Goal: Task Accomplishment & Management: Manage account settings

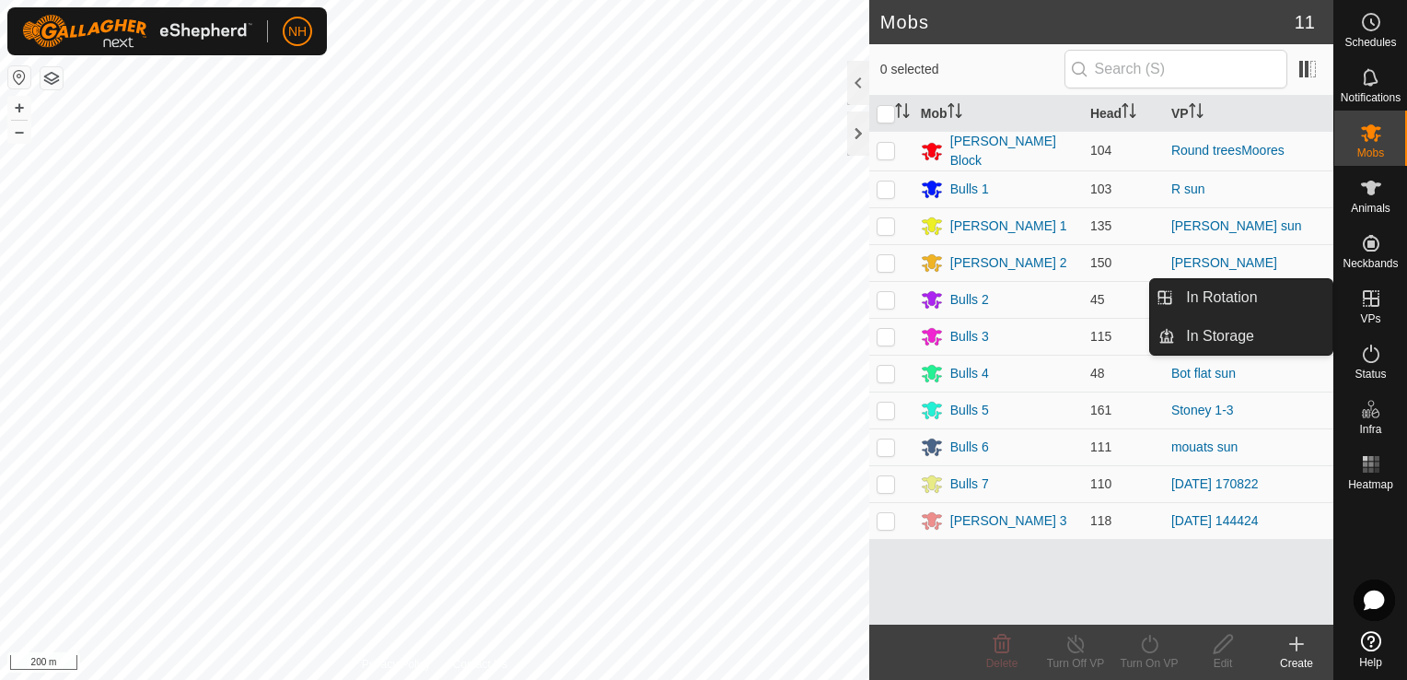
click at [1374, 304] on icon at bounding box center [1371, 298] width 22 height 22
click at [1239, 304] on link "In Rotation" at bounding box center [1253, 297] width 157 height 37
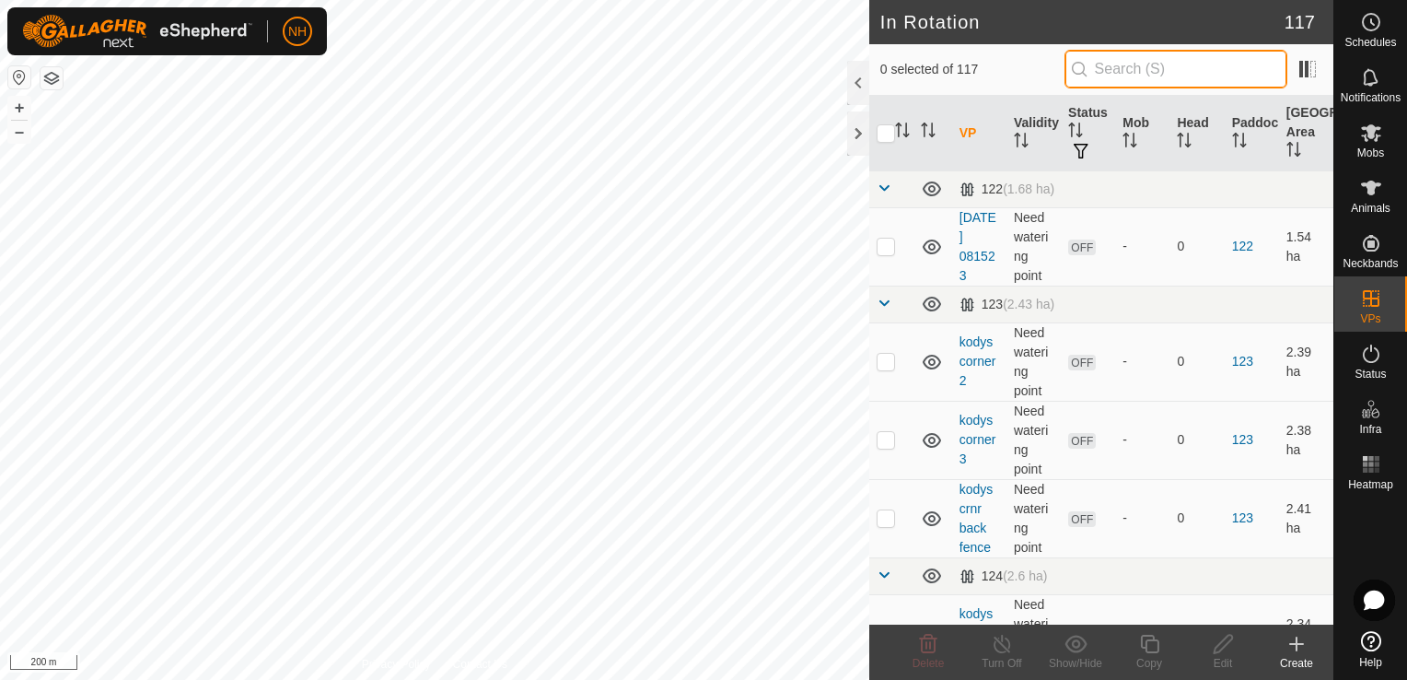
click at [1131, 68] on input "text" at bounding box center [1176, 69] width 223 height 39
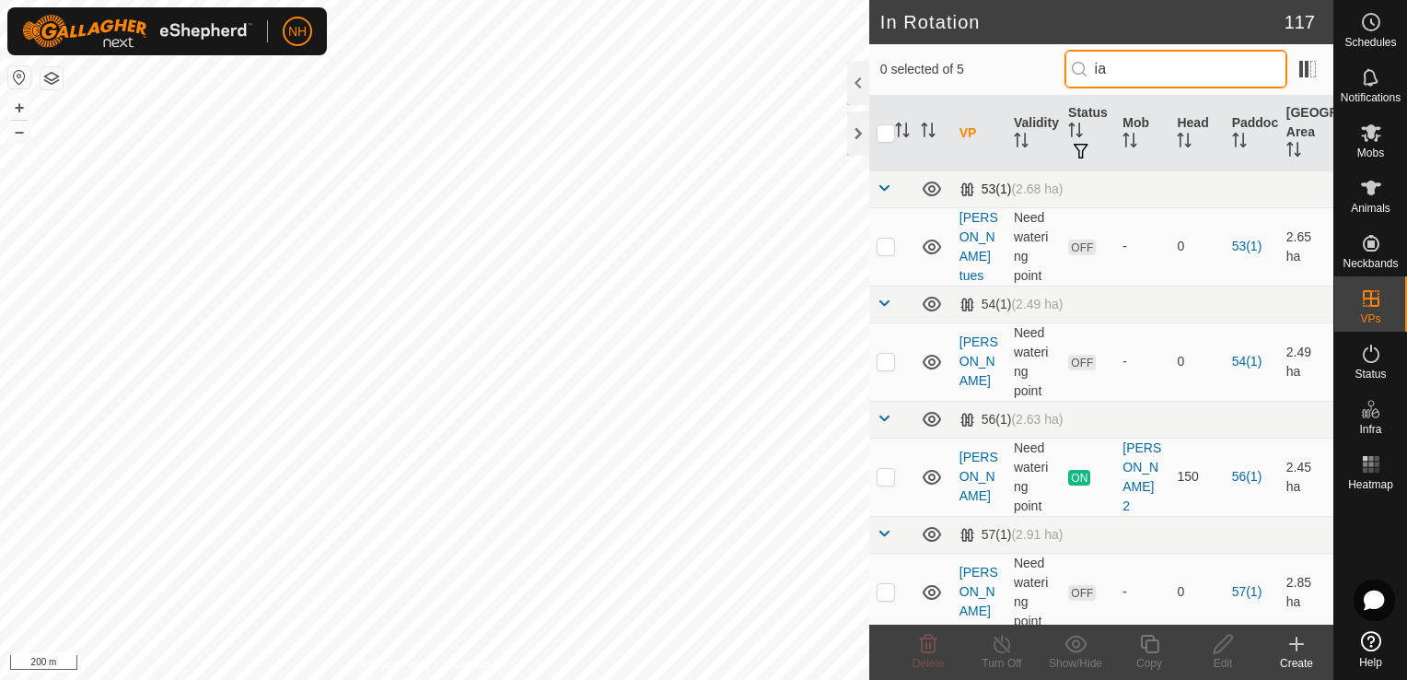
type input "ia"
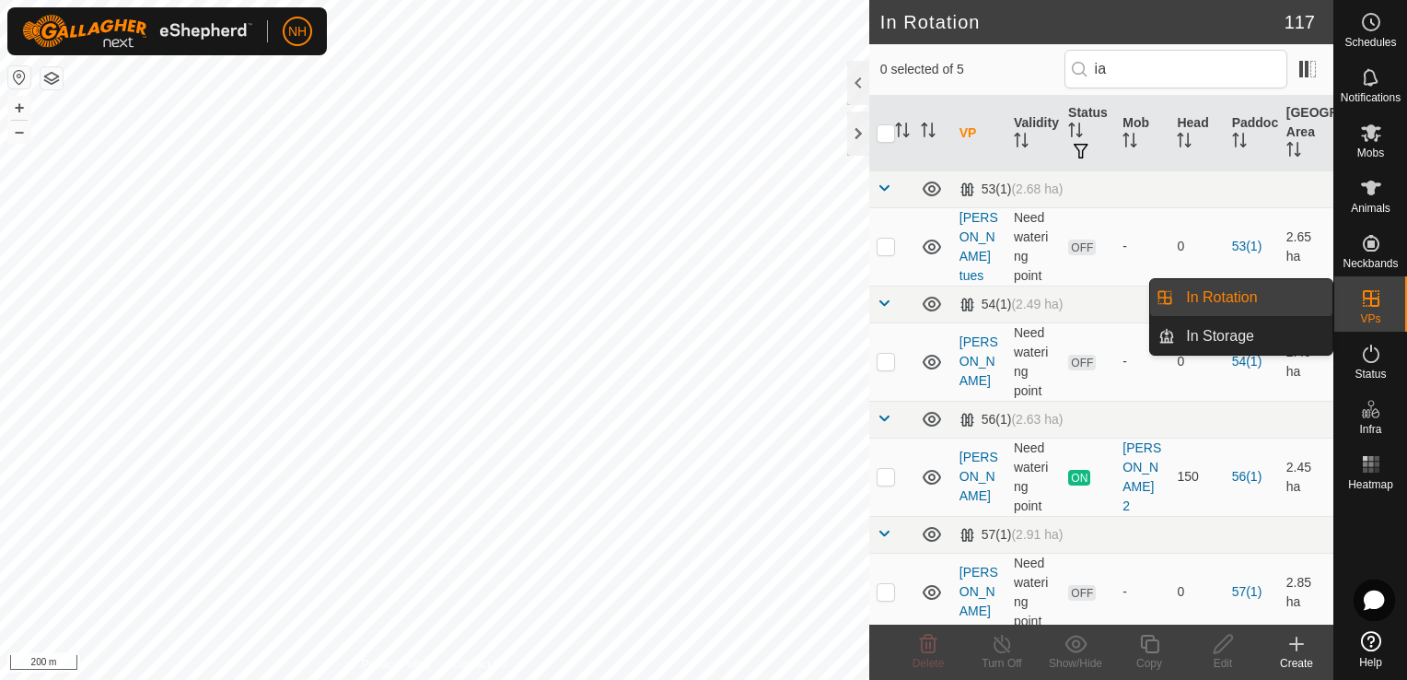
click at [1250, 293] on link "In Rotation" at bounding box center [1253, 297] width 157 height 37
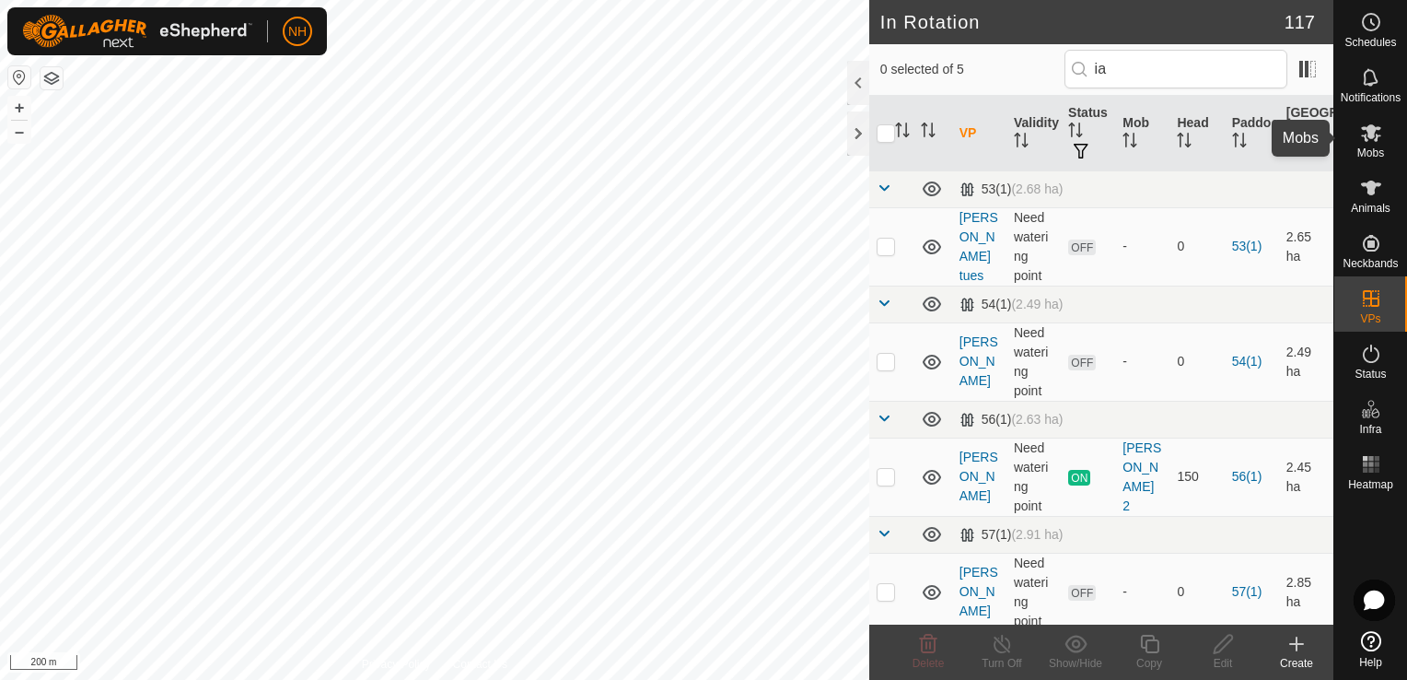
click at [1367, 128] on icon at bounding box center [1371, 132] width 20 height 17
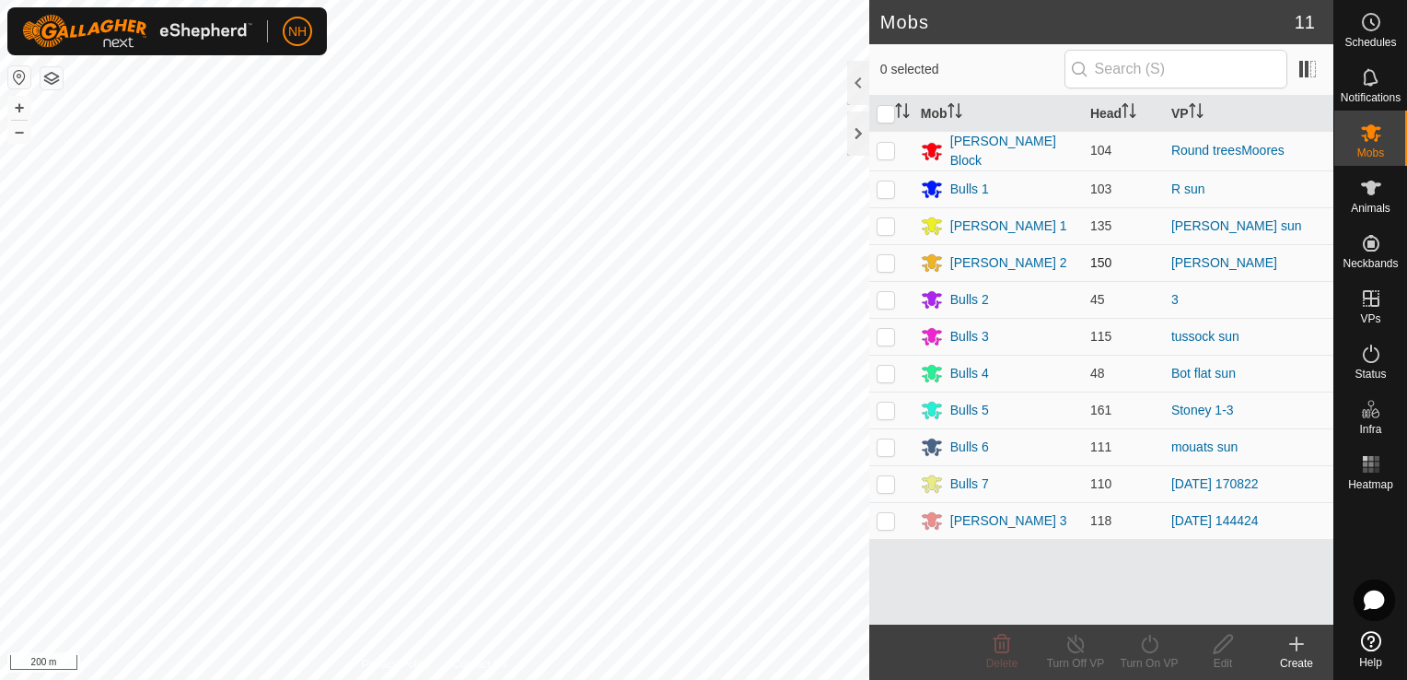
click at [889, 259] on p-checkbox at bounding box center [886, 262] width 18 height 15
checkbox input "true"
click at [1148, 643] on icon at bounding box center [1149, 644] width 23 height 22
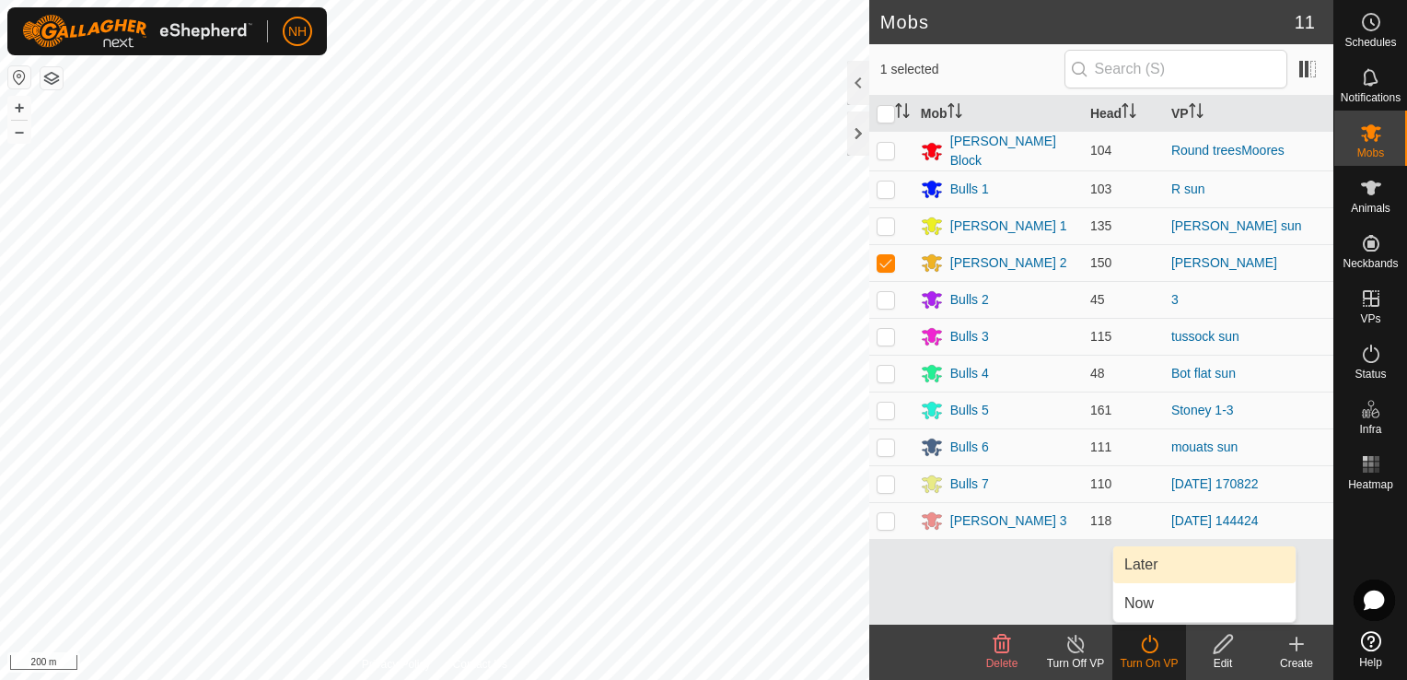
click at [1138, 564] on link "Later" at bounding box center [1204, 564] width 182 height 37
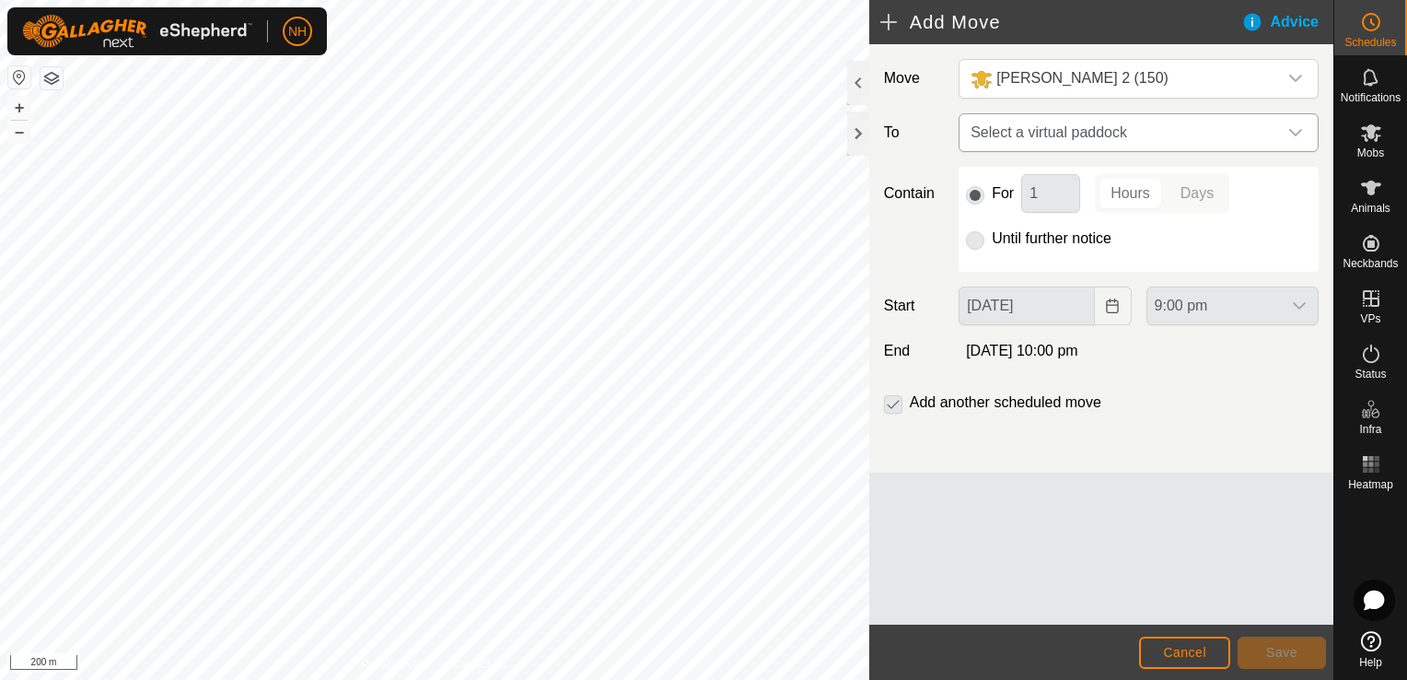
click at [1053, 127] on span "Select a virtual paddock" at bounding box center [1120, 132] width 314 height 37
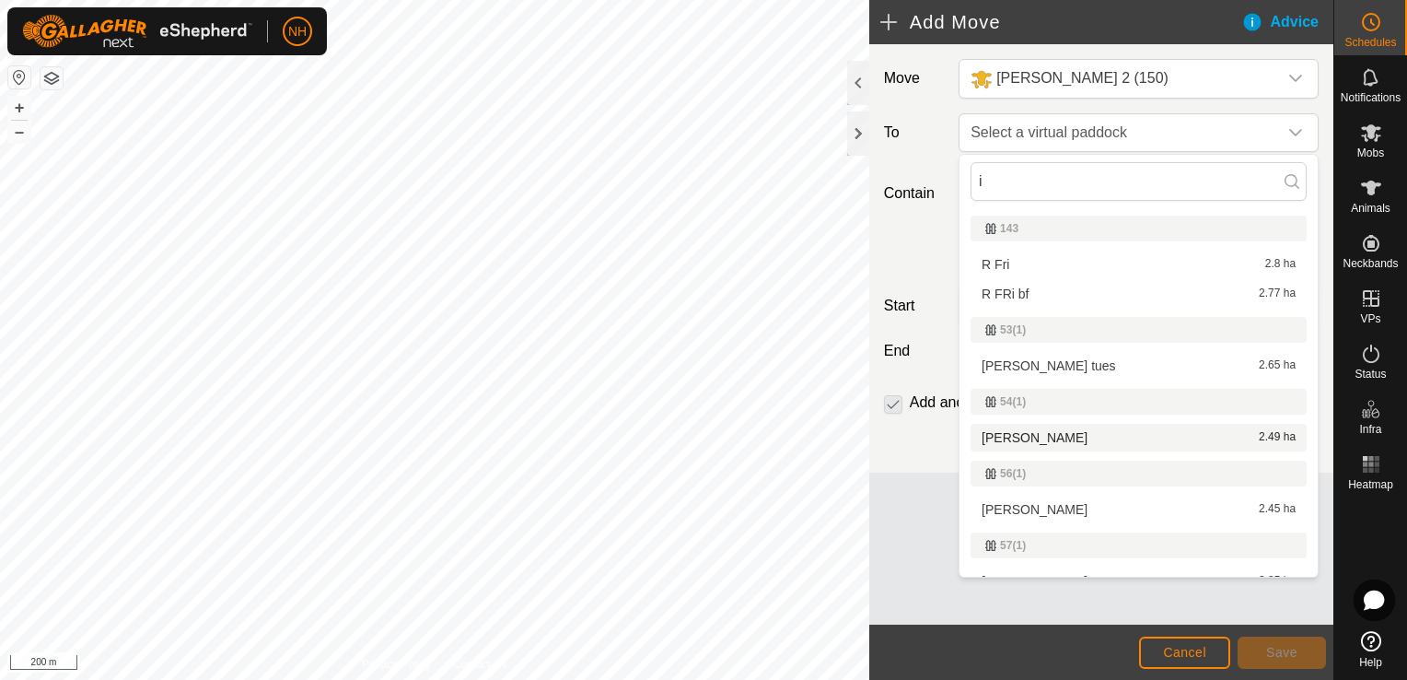
type input "i"
click at [1069, 443] on li "ians mon 2.49 ha" at bounding box center [1139, 438] width 336 height 28
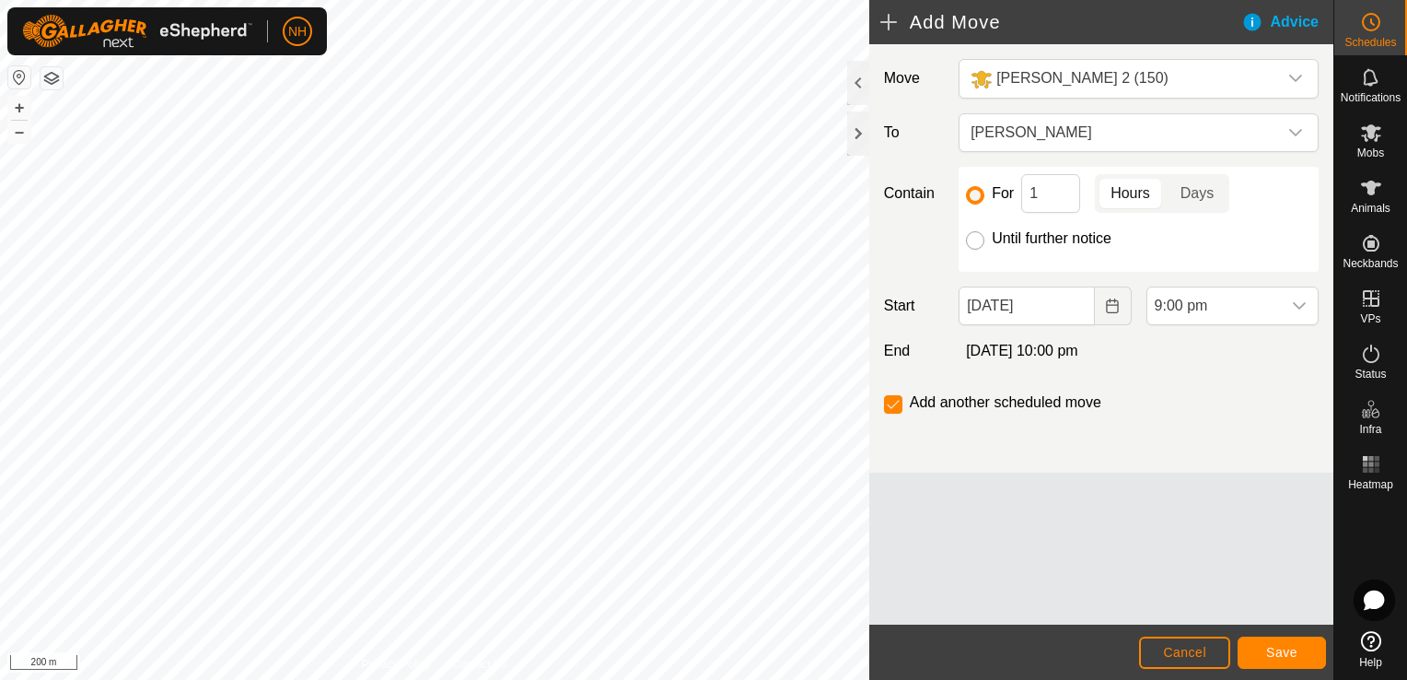
click at [975, 240] on input "Until further notice" at bounding box center [975, 240] width 18 height 18
radio input "true"
checkbox input "false"
click at [1045, 194] on input "1" at bounding box center [1050, 193] width 59 height 39
click at [1041, 308] on input "[DATE]" at bounding box center [1026, 305] width 135 height 39
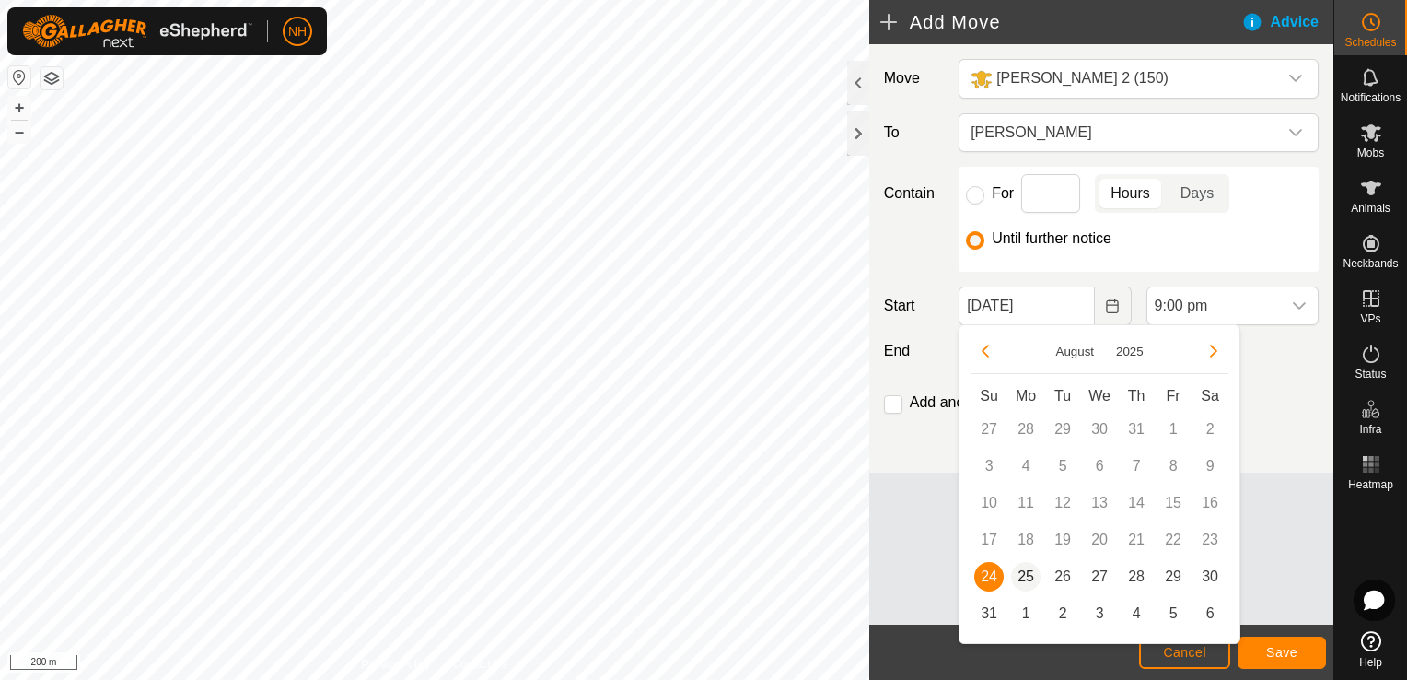
click at [1025, 579] on span "25" at bounding box center [1025, 576] width 29 height 29
type input "[DATE]"
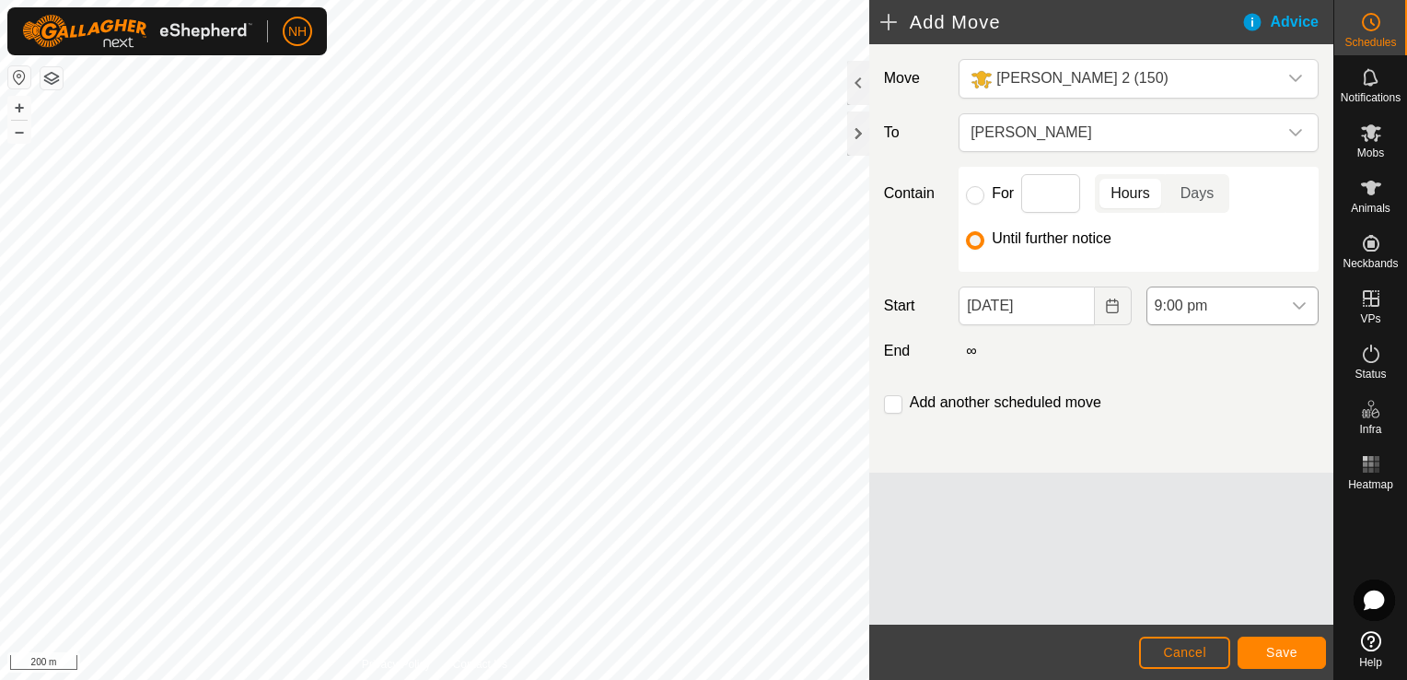
click at [1212, 304] on span "9:00 pm" at bounding box center [1214, 305] width 134 height 37
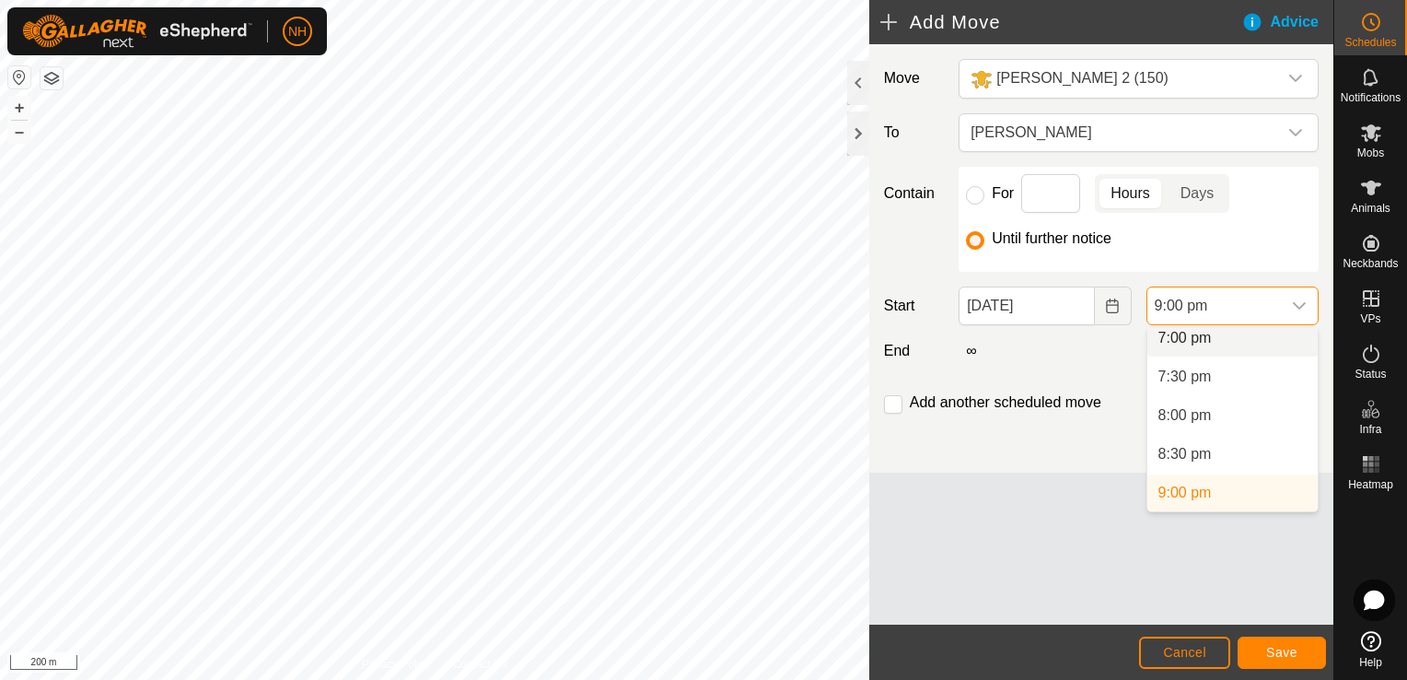
scroll to position [1470, 0]
click at [1200, 347] on li "7:00 pm" at bounding box center [1232, 345] width 170 height 37
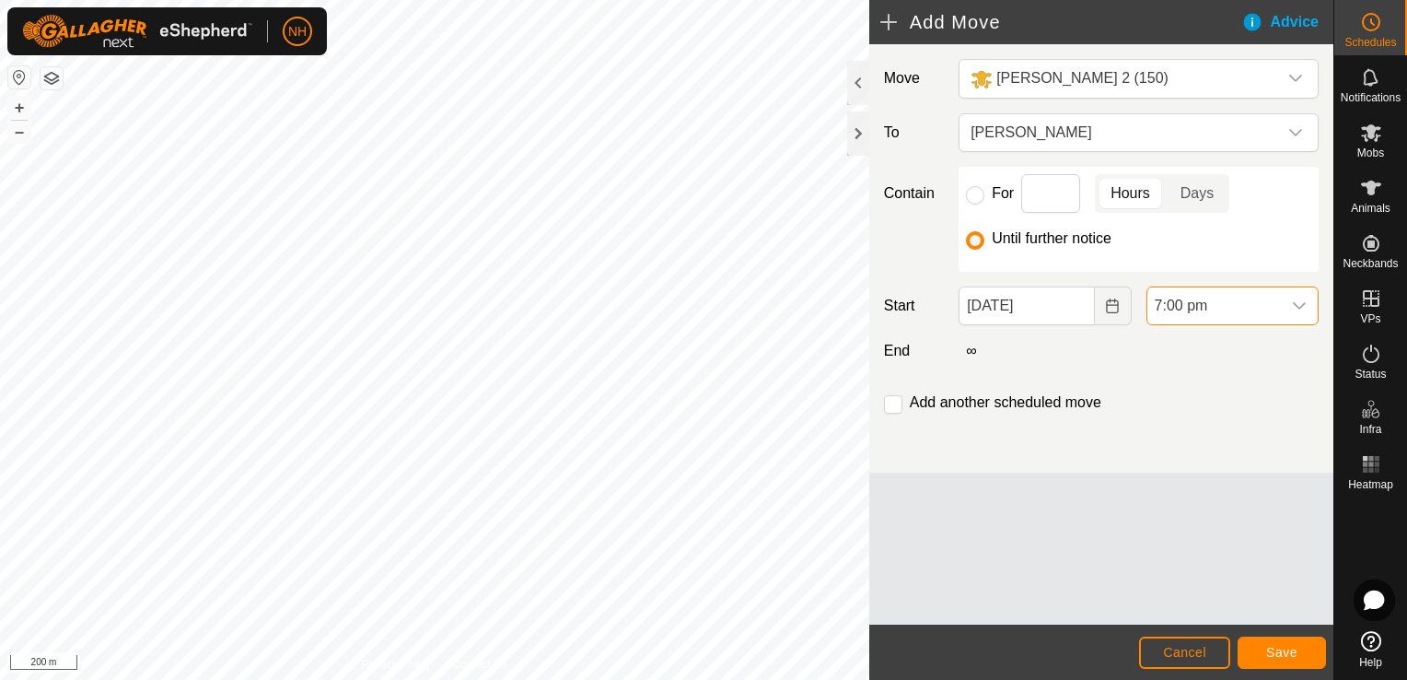
scroll to position [1477, 0]
click at [1208, 304] on span "7:00 pm" at bounding box center [1214, 305] width 134 height 37
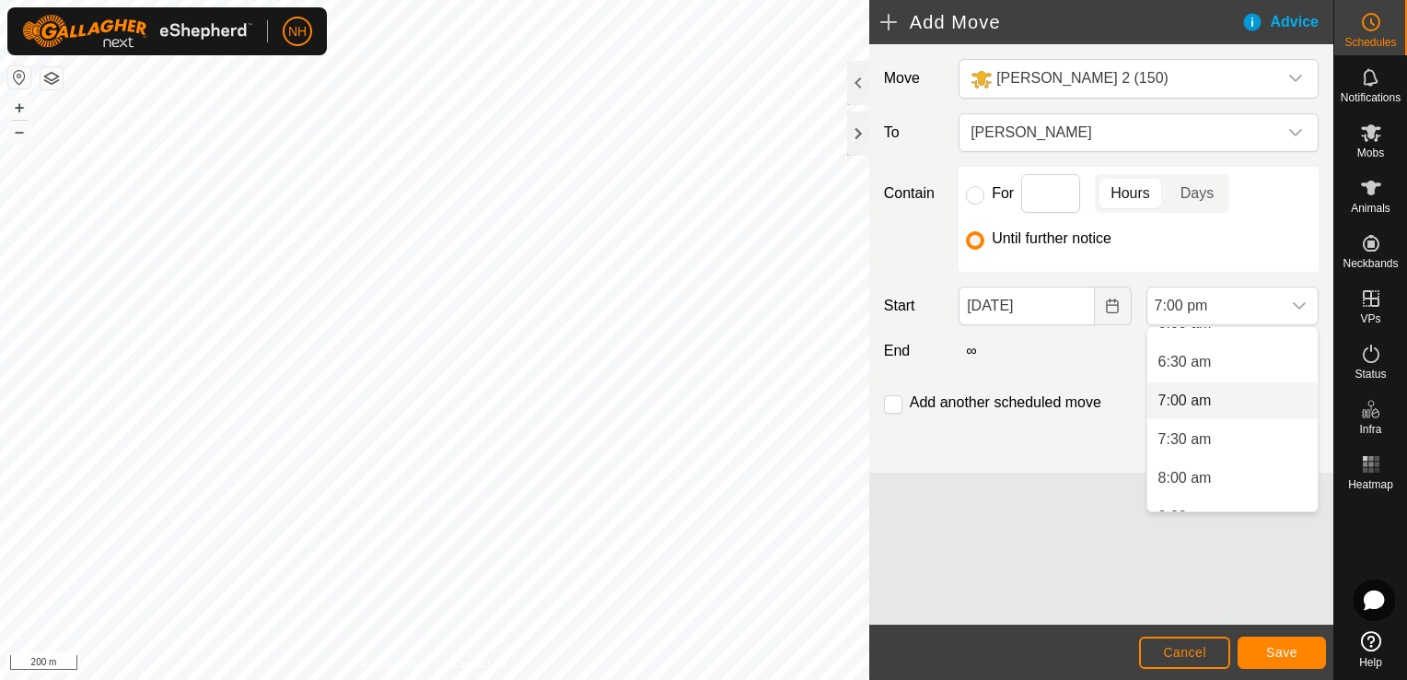
click at [1191, 402] on li "7:00 am" at bounding box center [1232, 400] width 170 height 37
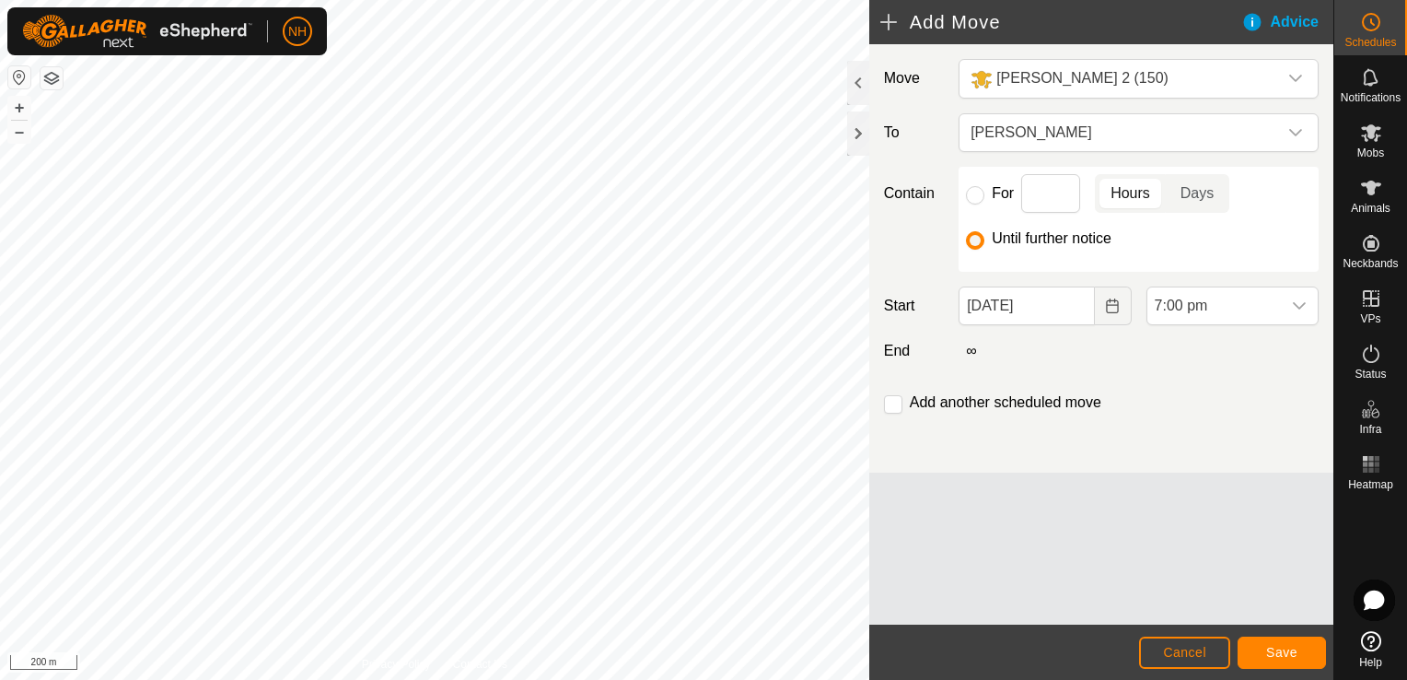
scroll to position [1322, 0]
click at [1270, 646] on span "Save" at bounding box center [1281, 652] width 31 height 15
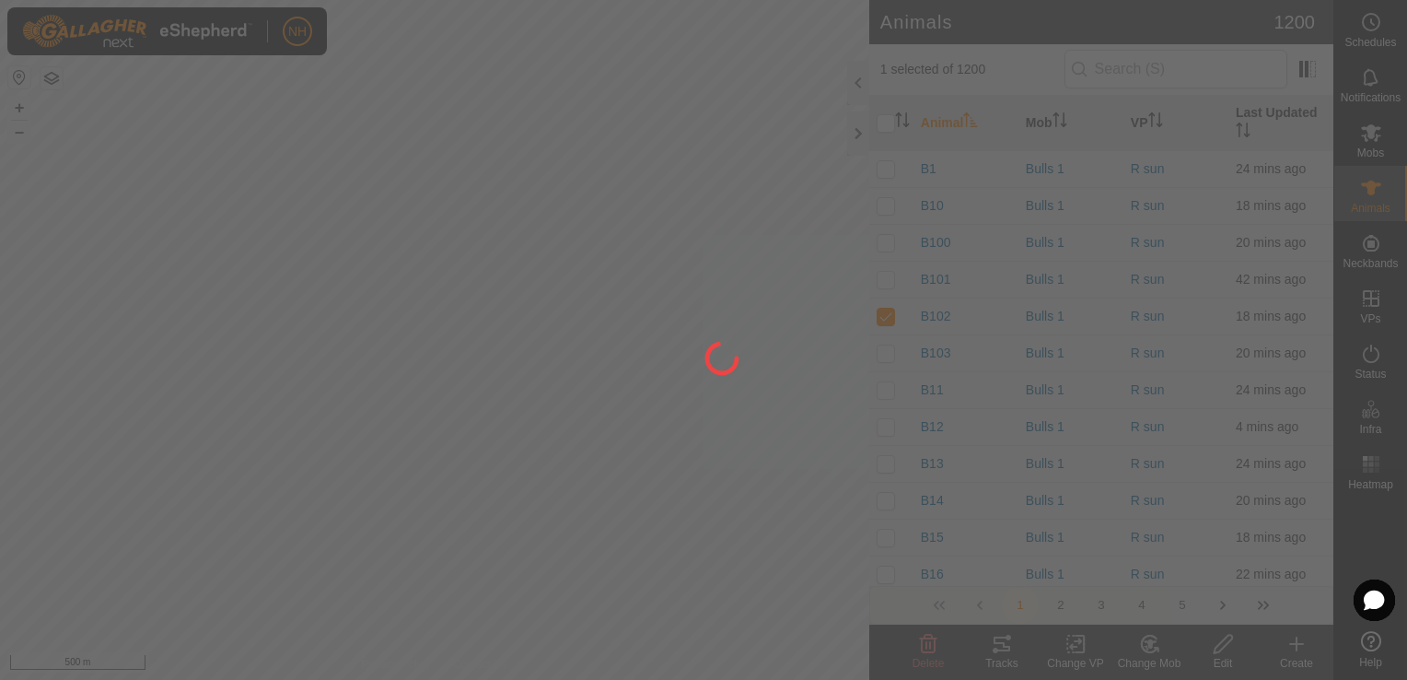
click at [1377, 134] on div at bounding box center [703, 340] width 1407 height 680
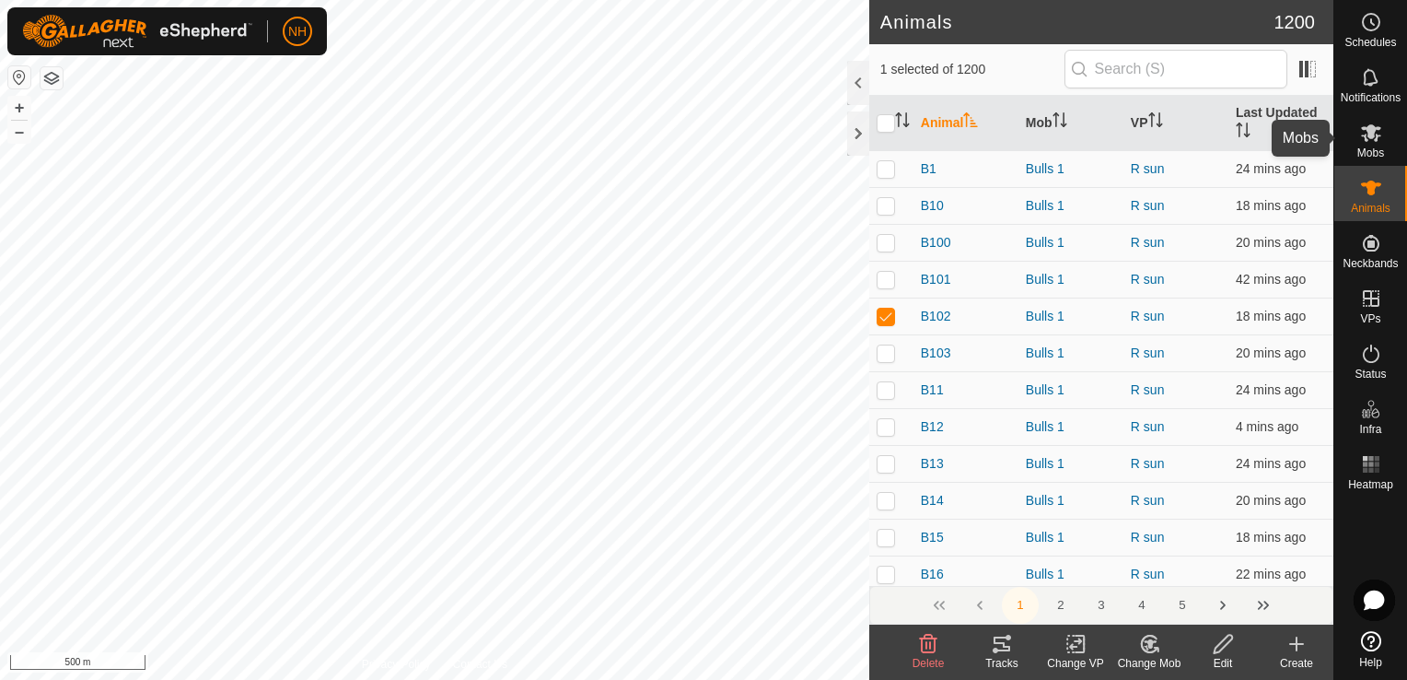
click at [1377, 134] on icon at bounding box center [1371, 133] width 22 height 22
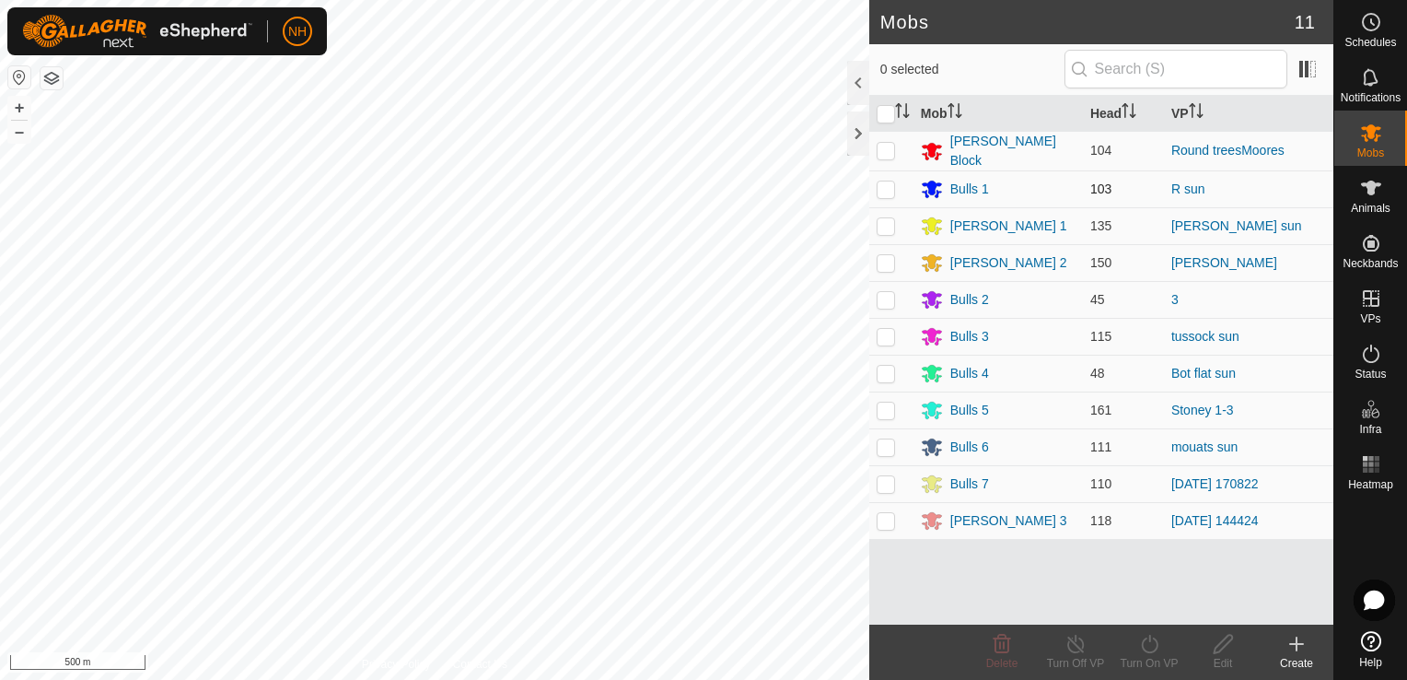
click at [884, 184] on p-checkbox at bounding box center [886, 188] width 18 height 15
checkbox input "true"
click at [1140, 646] on icon at bounding box center [1149, 644] width 23 height 22
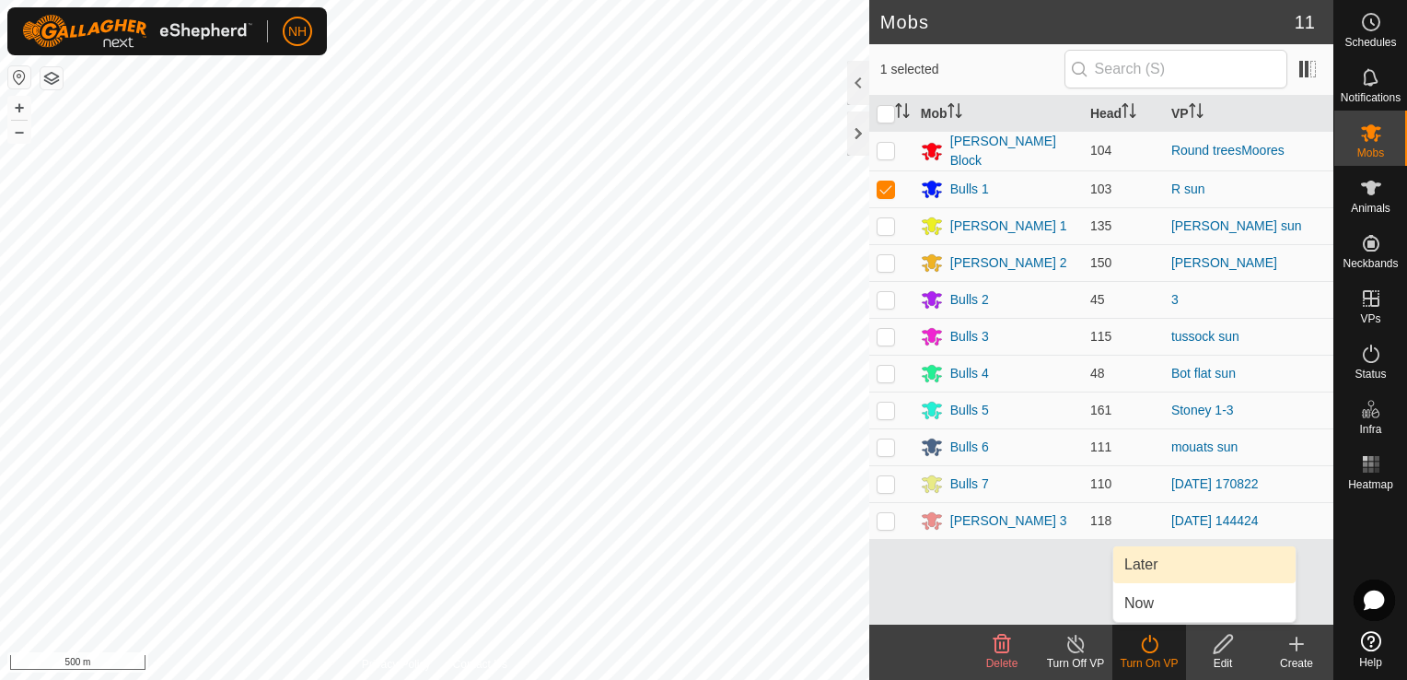
click at [1128, 559] on link "Later" at bounding box center [1204, 564] width 182 height 37
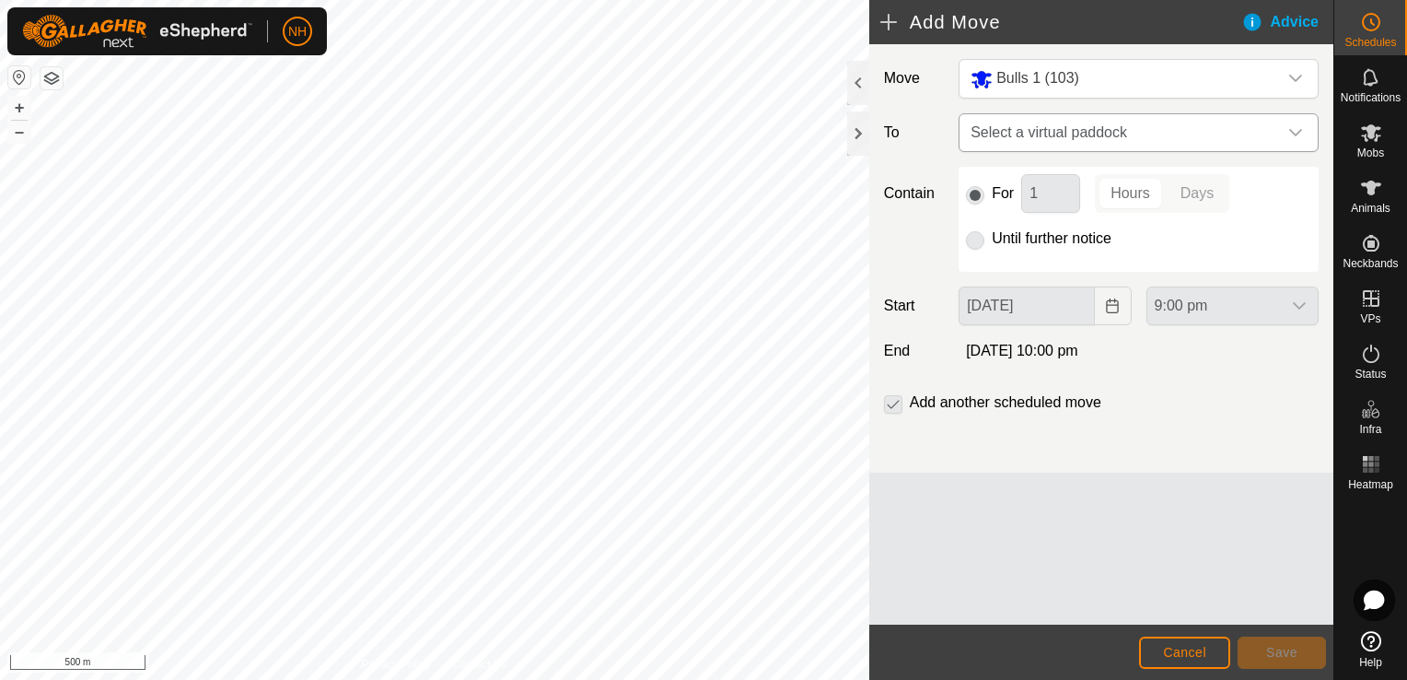
click at [1041, 130] on span "Select a virtual paddock" at bounding box center [1120, 132] width 314 height 37
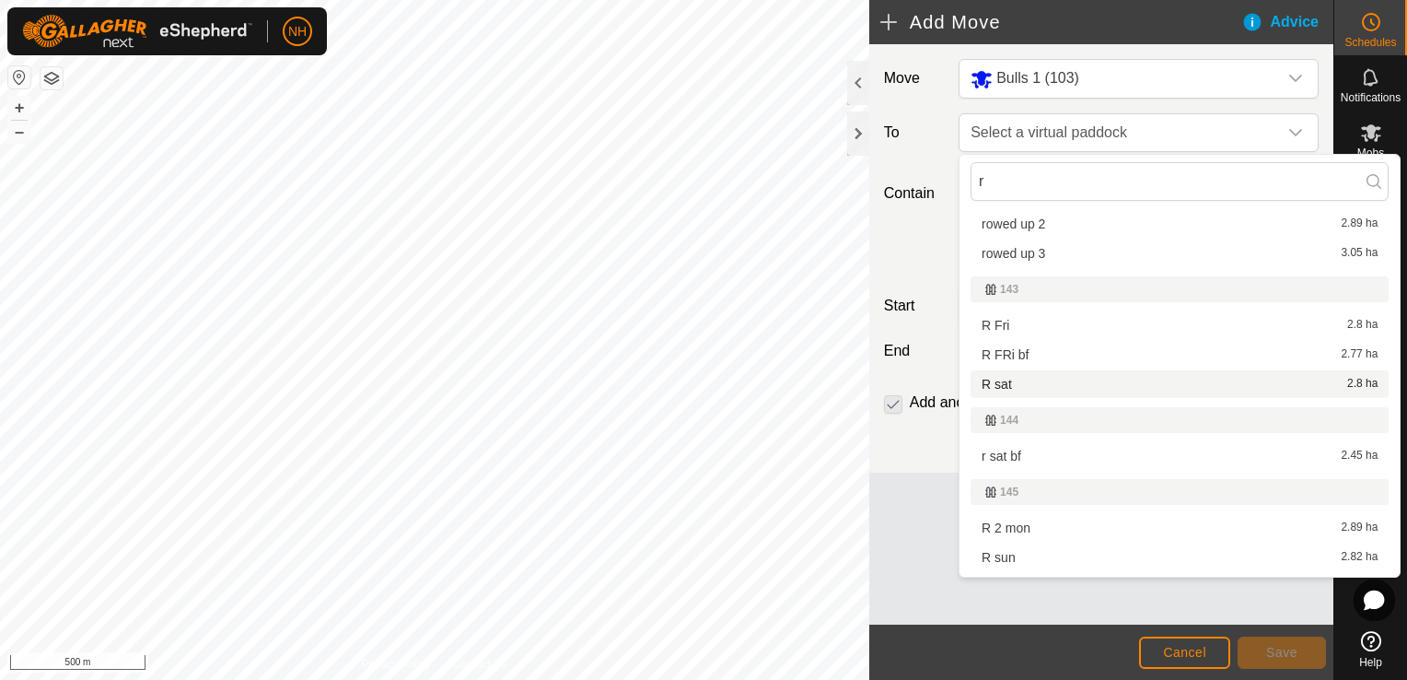
scroll to position [276, 0]
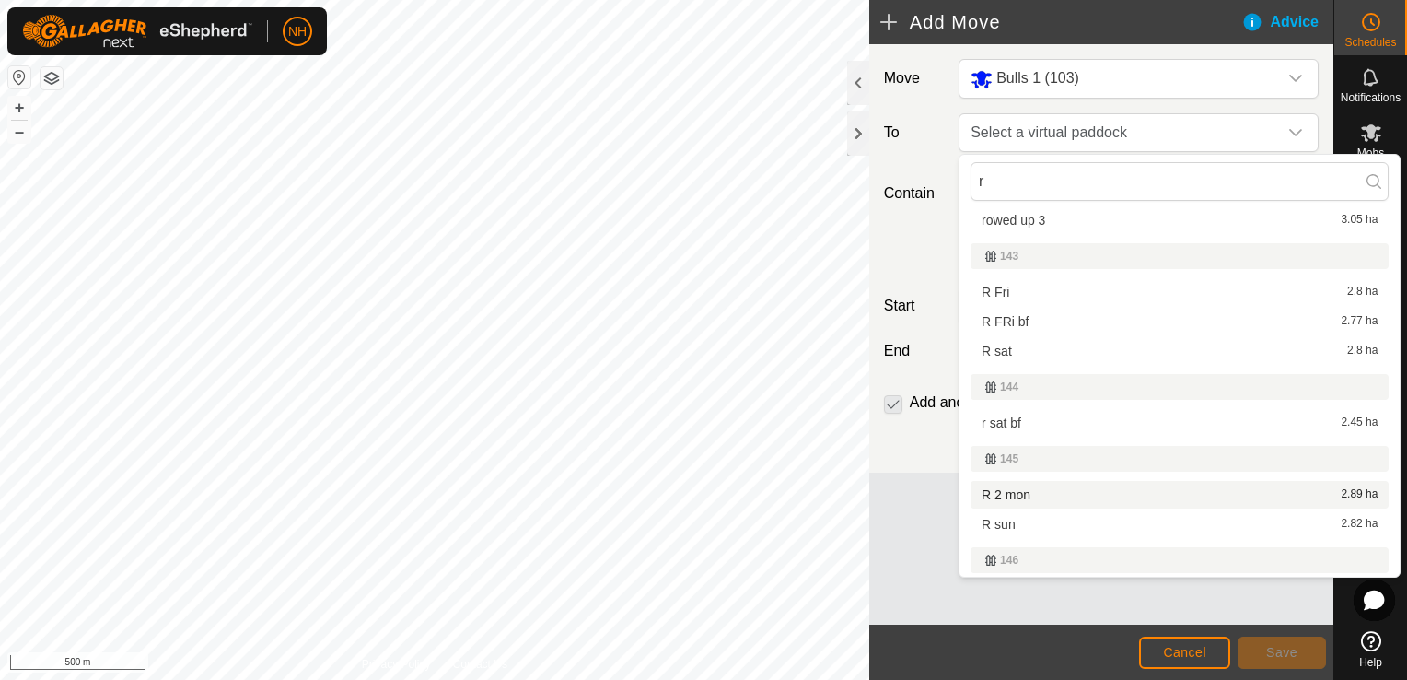
type input "r"
click at [1080, 488] on li "R 2 mon 2.89 ha" at bounding box center [1180, 495] width 418 height 28
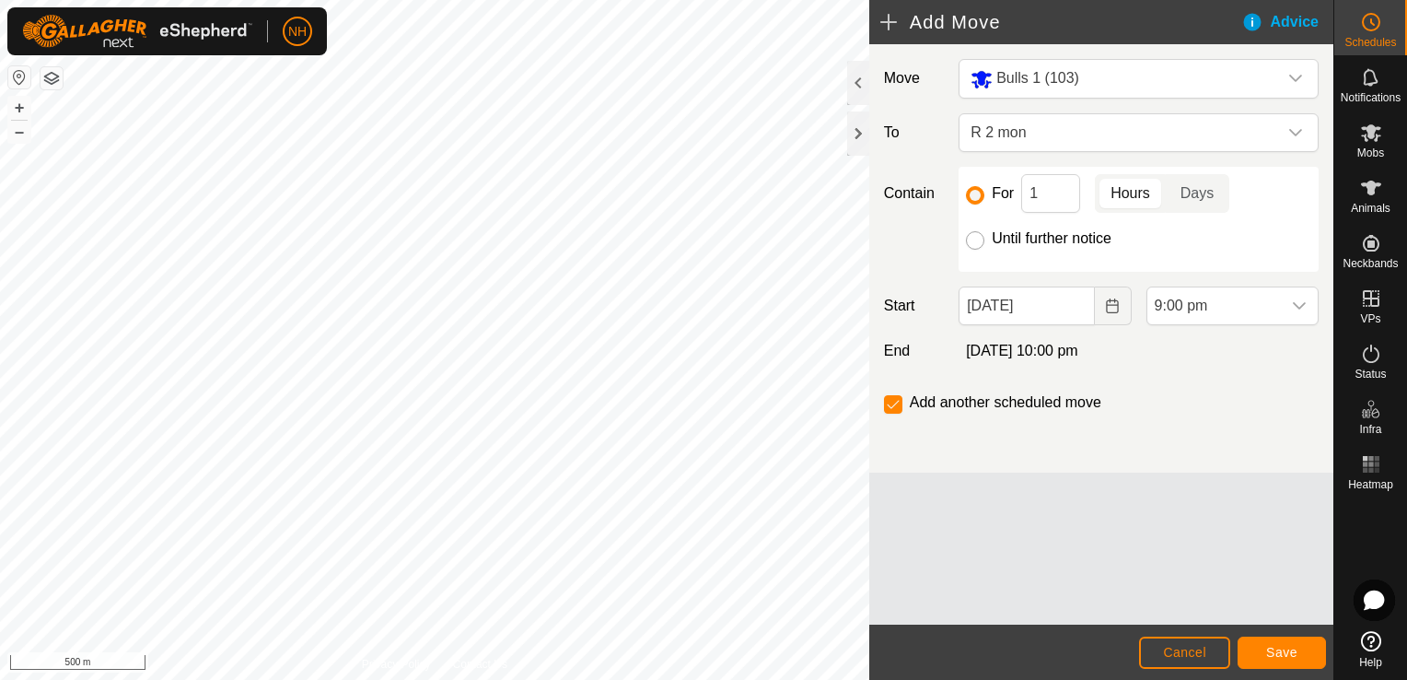
click at [977, 240] on input "Until further notice" at bounding box center [975, 240] width 18 height 18
radio input "true"
checkbox input "false"
click at [1037, 193] on input "1" at bounding box center [1050, 193] width 59 height 39
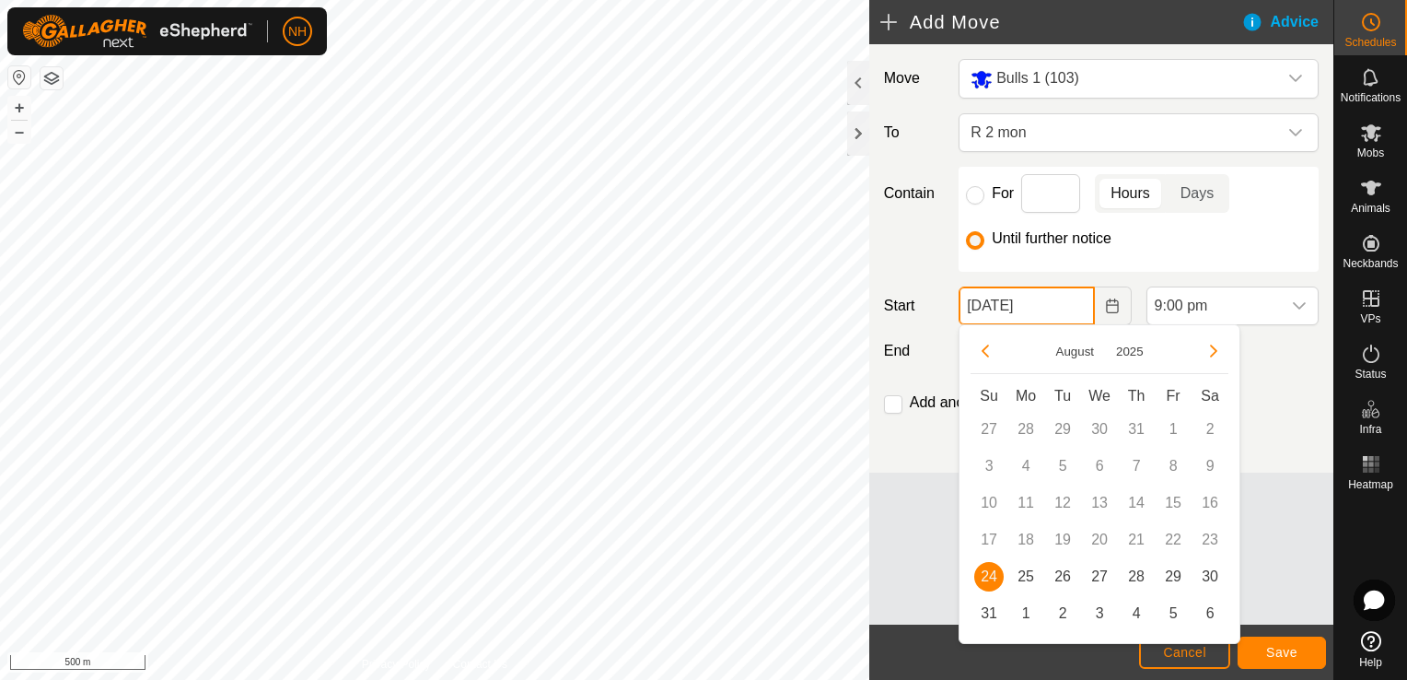
click at [1042, 308] on input "[DATE]" at bounding box center [1026, 305] width 135 height 39
click at [1020, 577] on span "25" at bounding box center [1025, 576] width 29 height 29
type input "[DATE]"
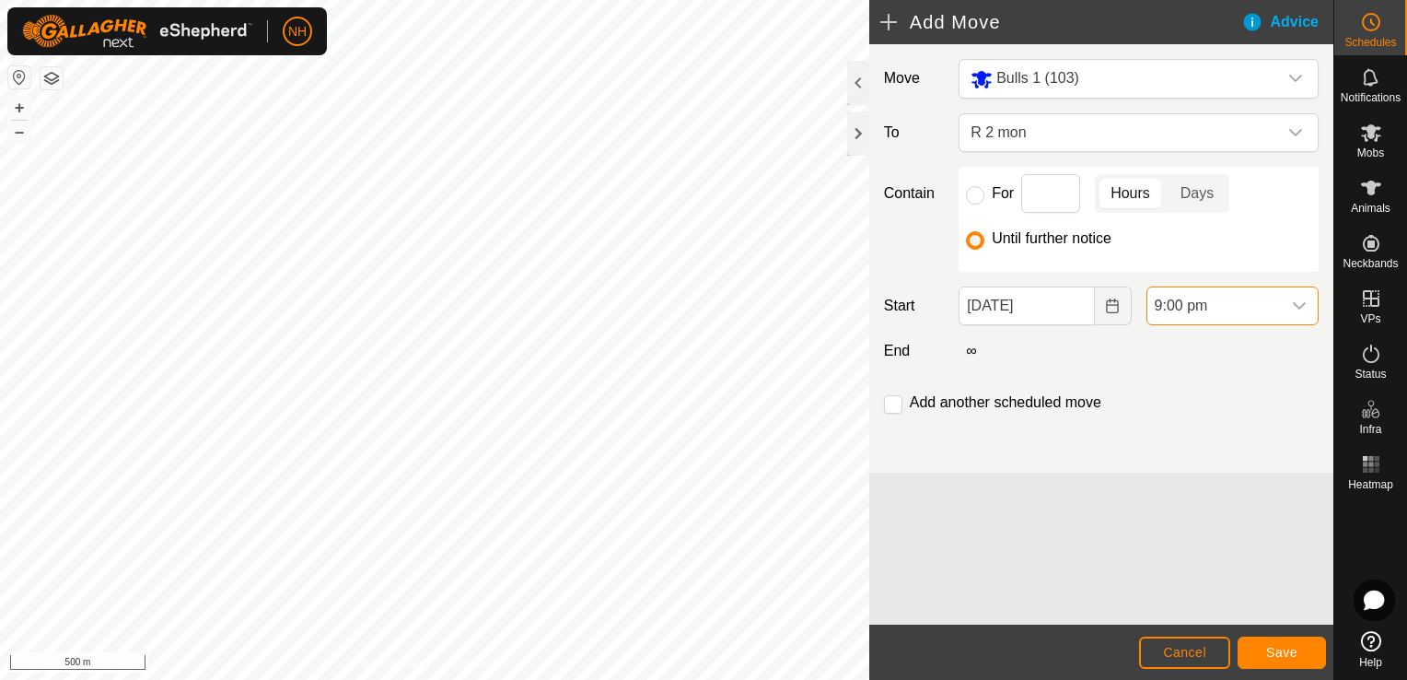
click at [1193, 308] on span "9:00 pm" at bounding box center [1214, 305] width 134 height 37
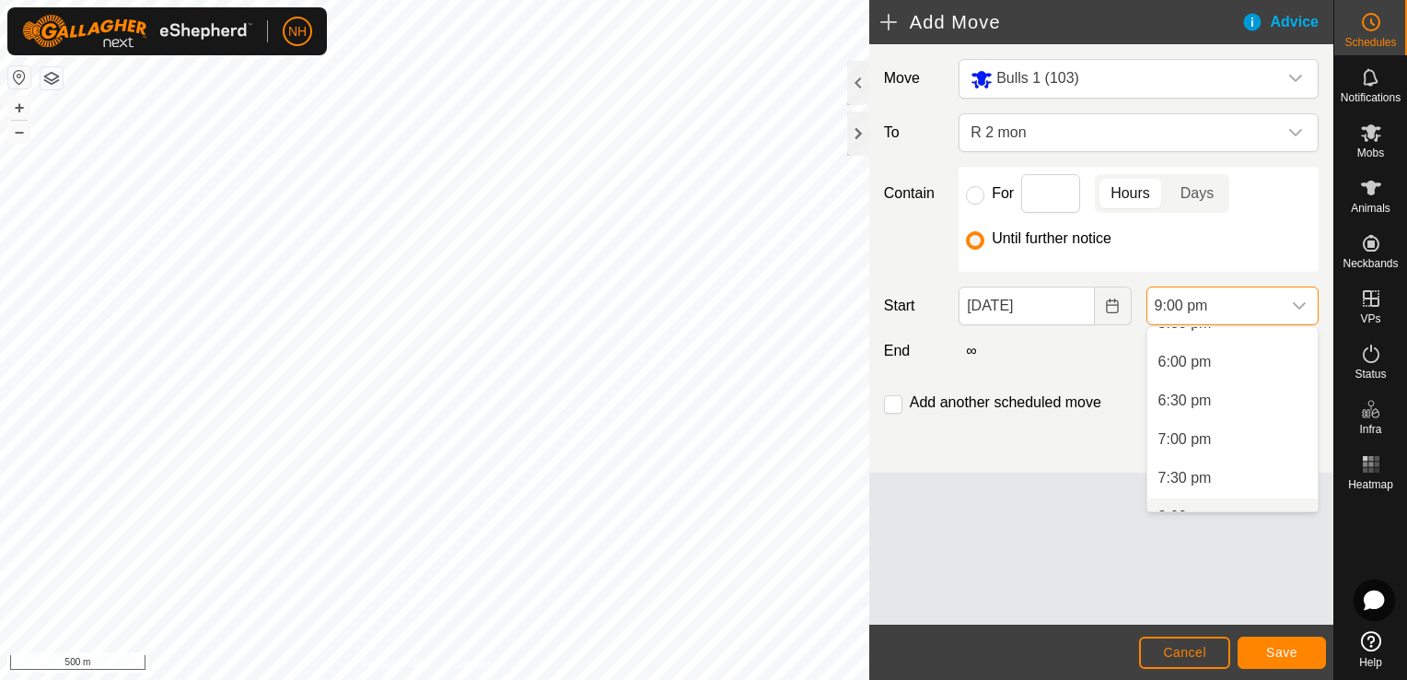
scroll to position [1286, 0]
click at [1194, 445] on li "6:00 pm" at bounding box center [1232, 452] width 170 height 37
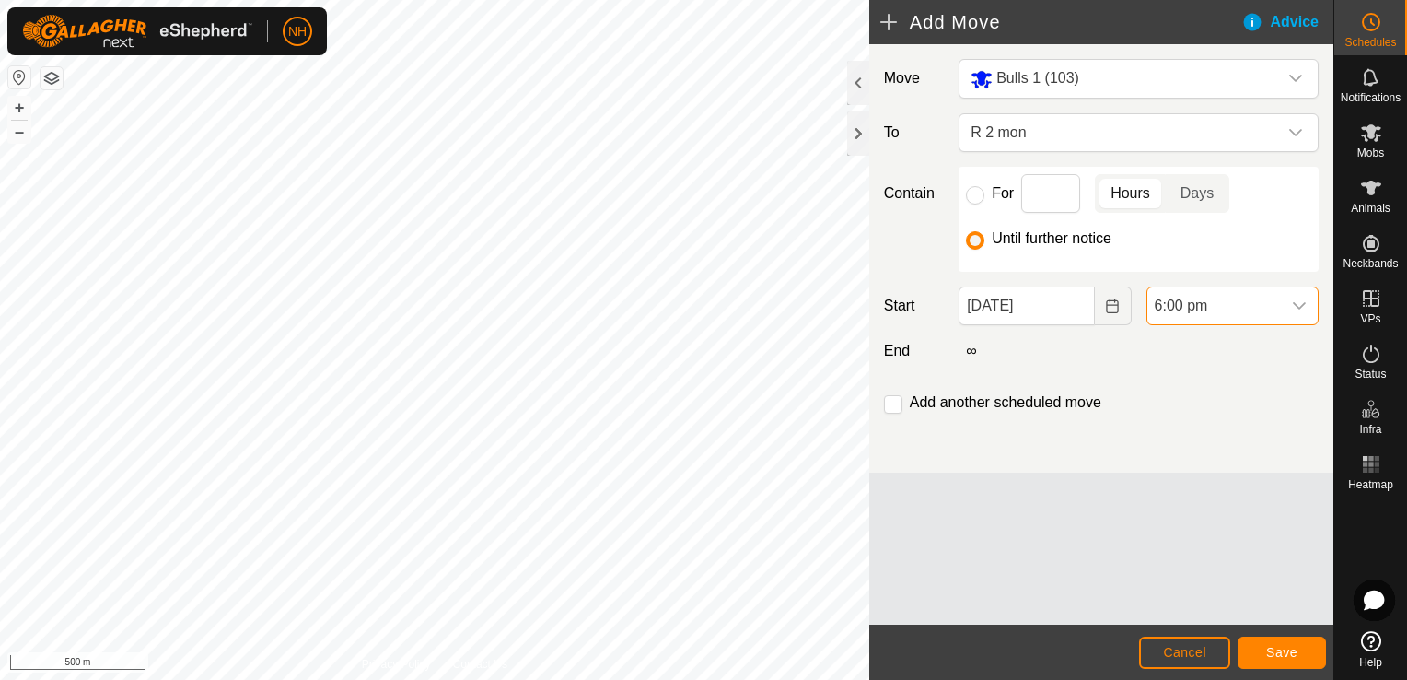
click at [1241, 293] on span "6:00 pm" at bounding box center [1214, 305] width 134 height 37
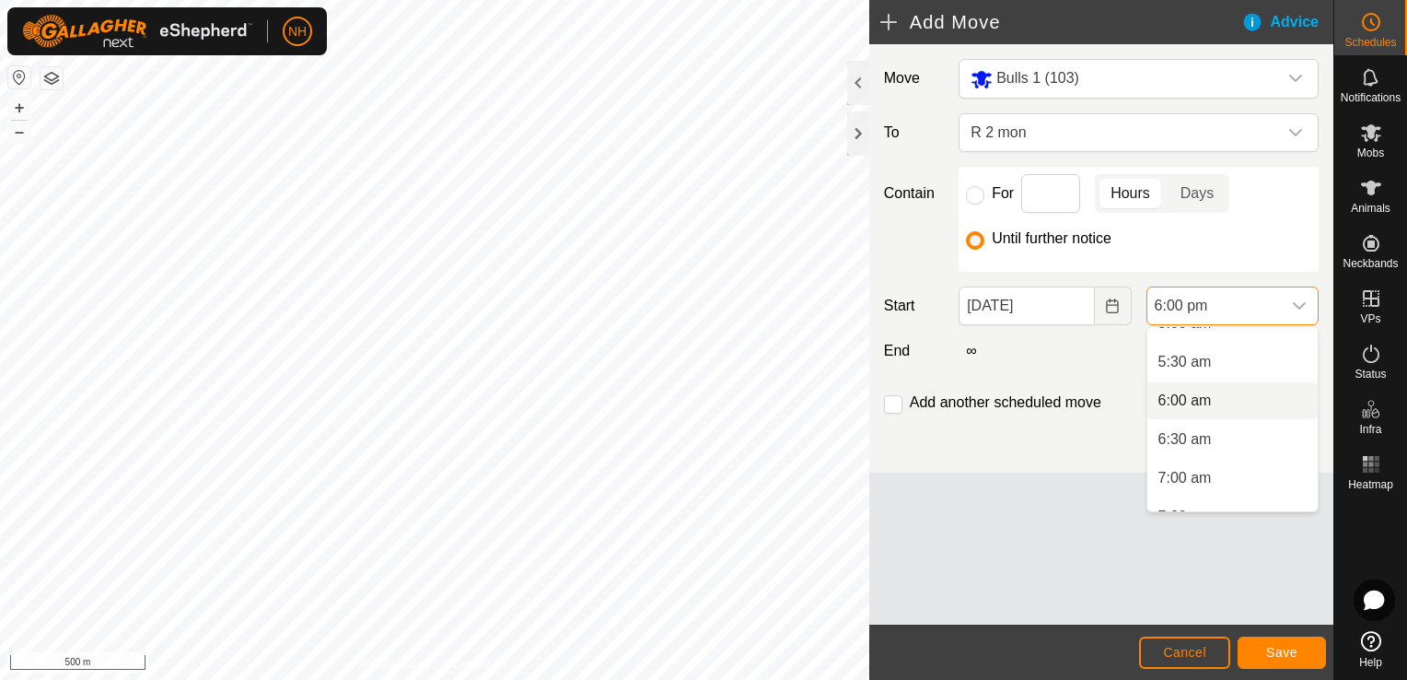
click at [1208, 402] on li "6:00 am" at bounding box center [1232, 400] width 170 height 37
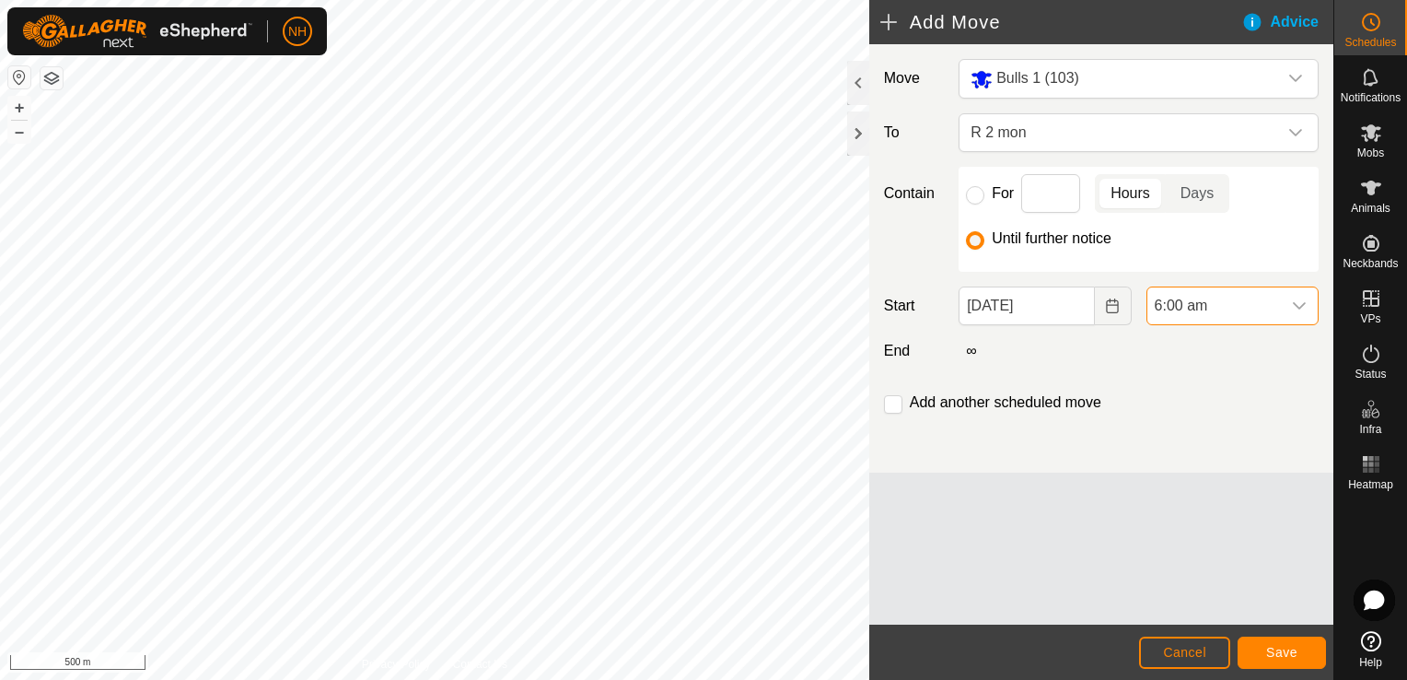
scroll to position [1245, 0]
click at [1278, 650] on span "Save" at bounding box center [1281, 652] width 31 height 15
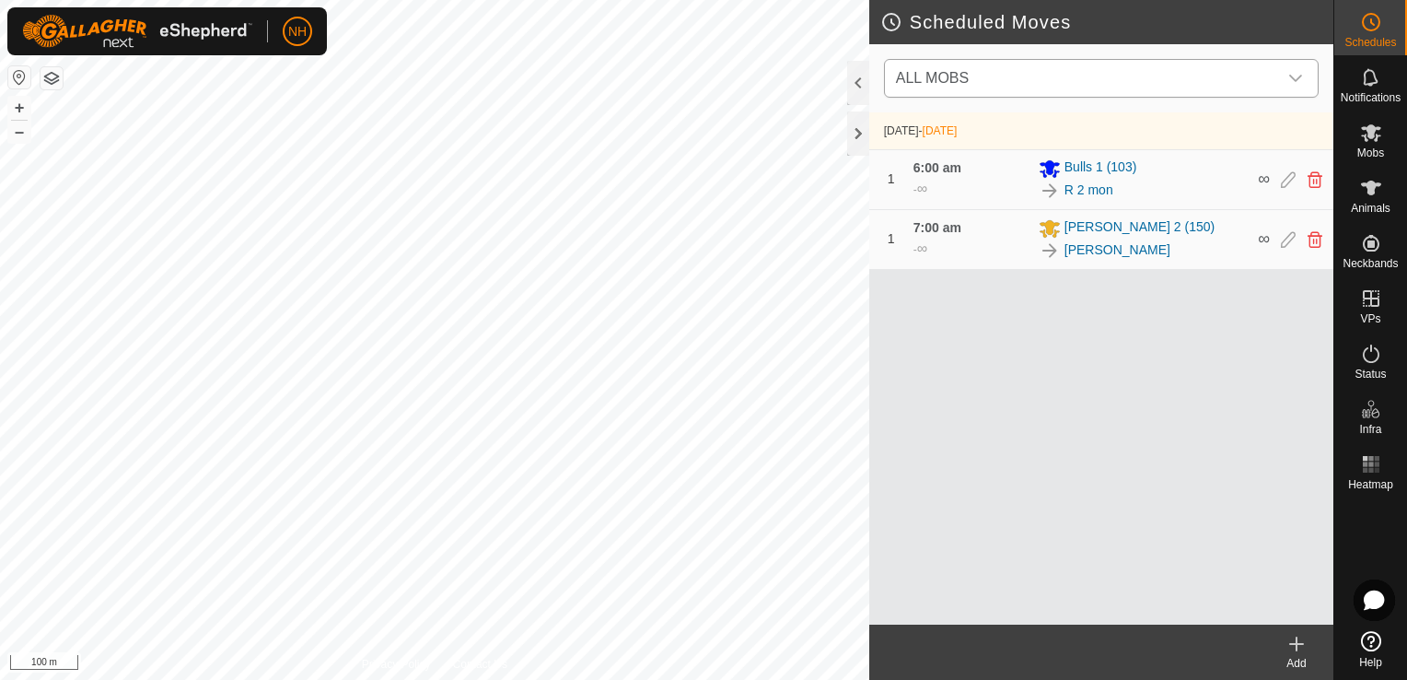
click at [1304, 76] on div "dropdown trigger" at bounding box center [1295, 78] width 37 height 37
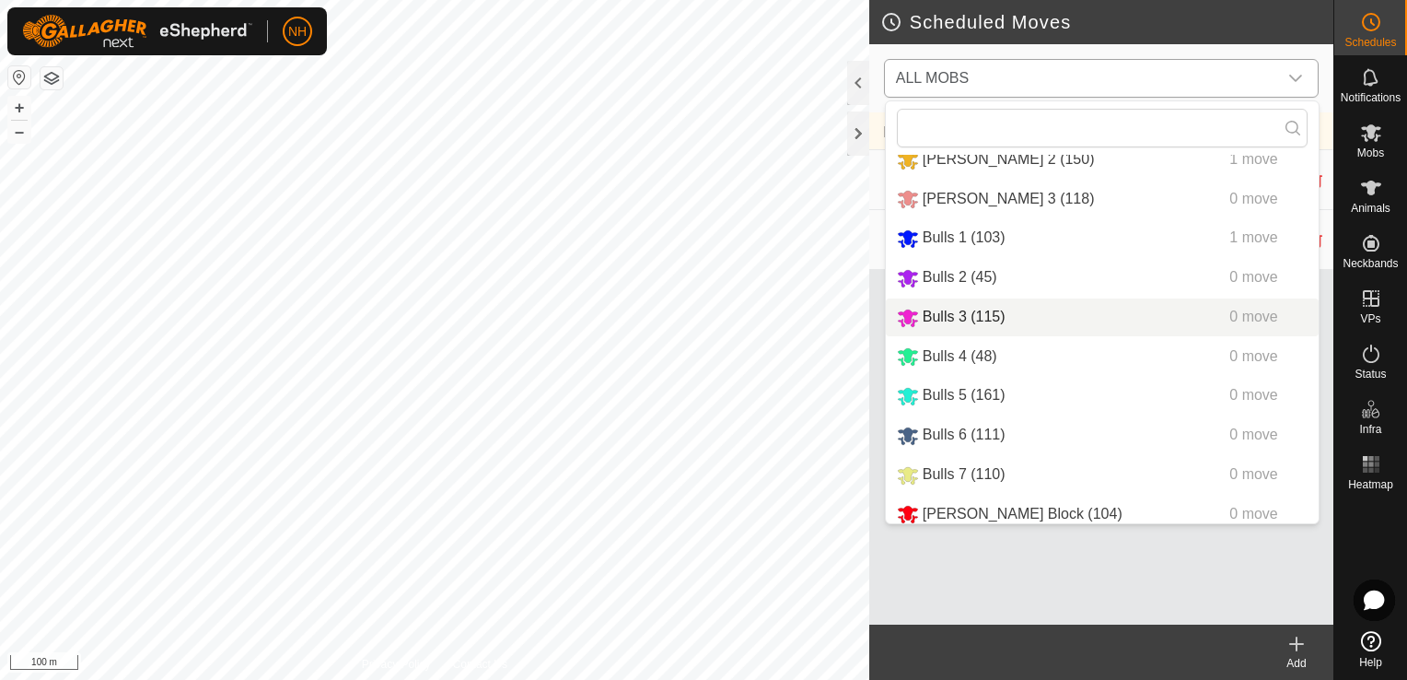
scroll to position [69, 0]
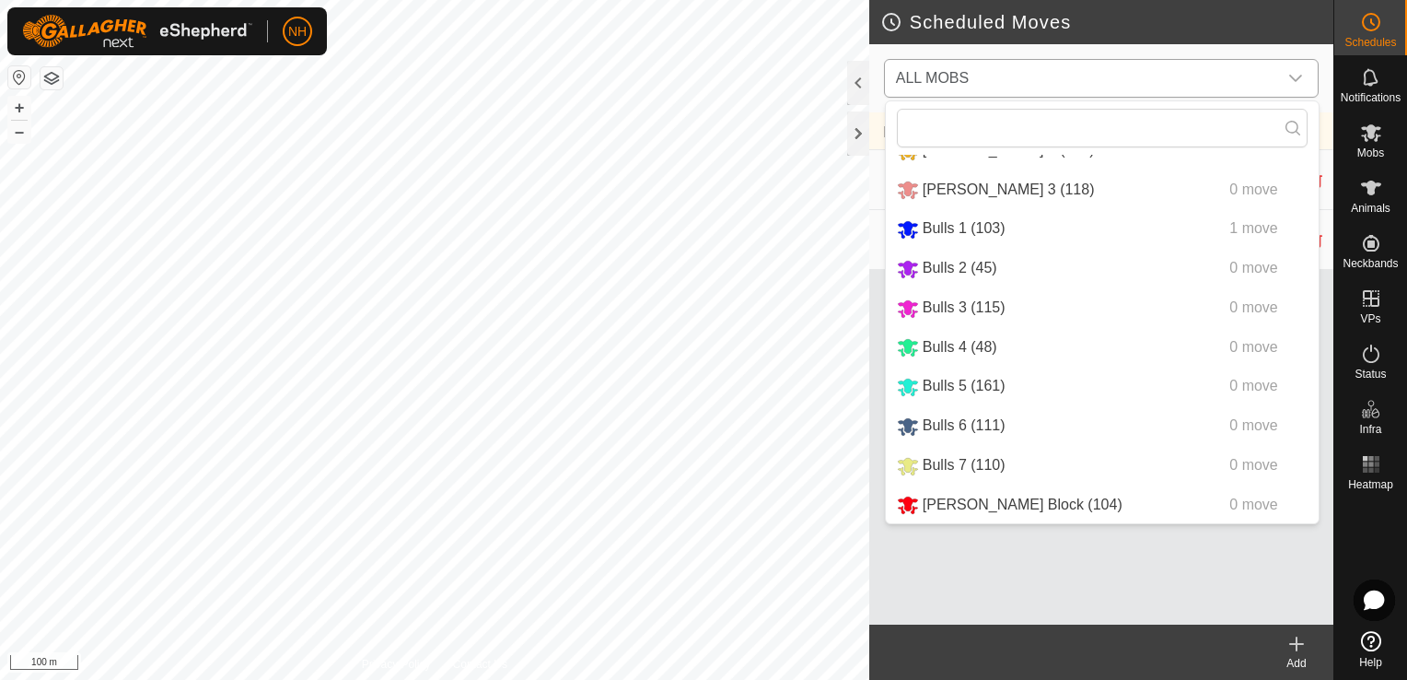
click at [925, 503] on li "[PERSON_NAME] Block (104) 0 move" at bounding box center [1102, 505] width 433 height 38
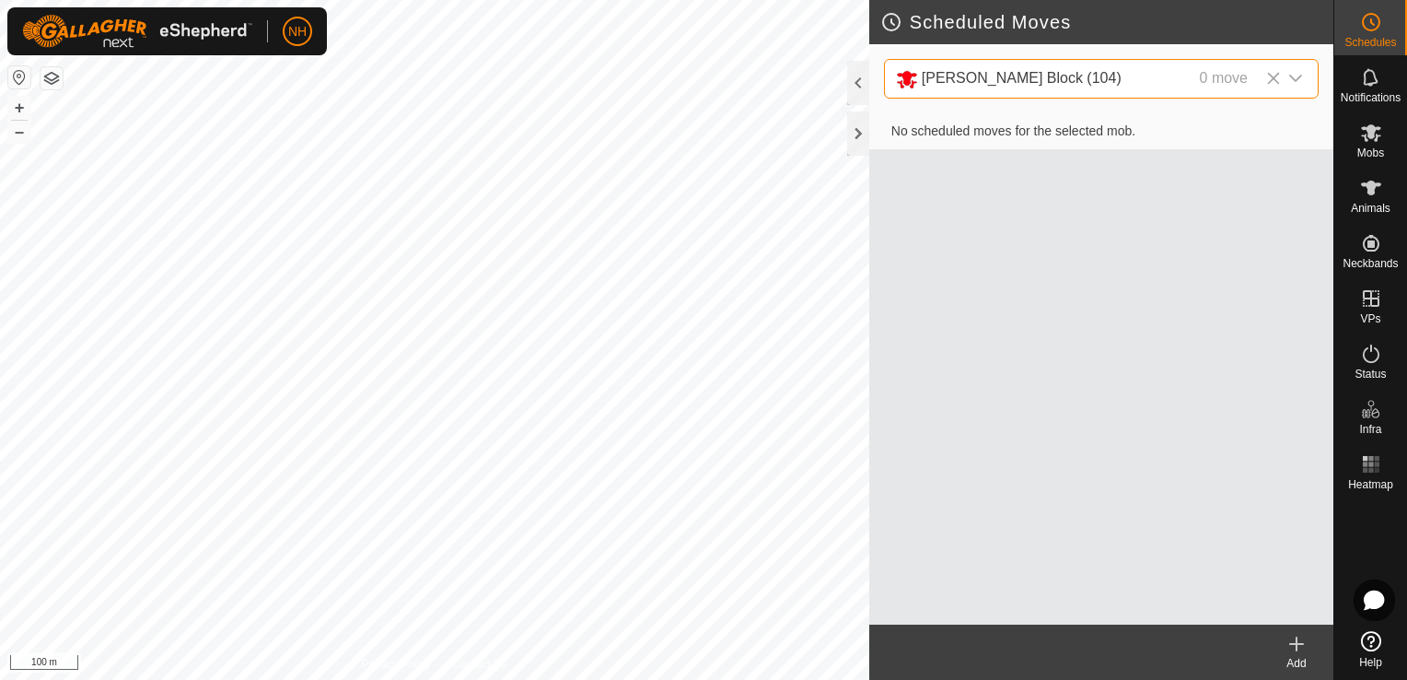
click at [948, 84] on span "[PERSON_NAME] Block (104)" at bounding box center [1022, 78] width 200 height 16
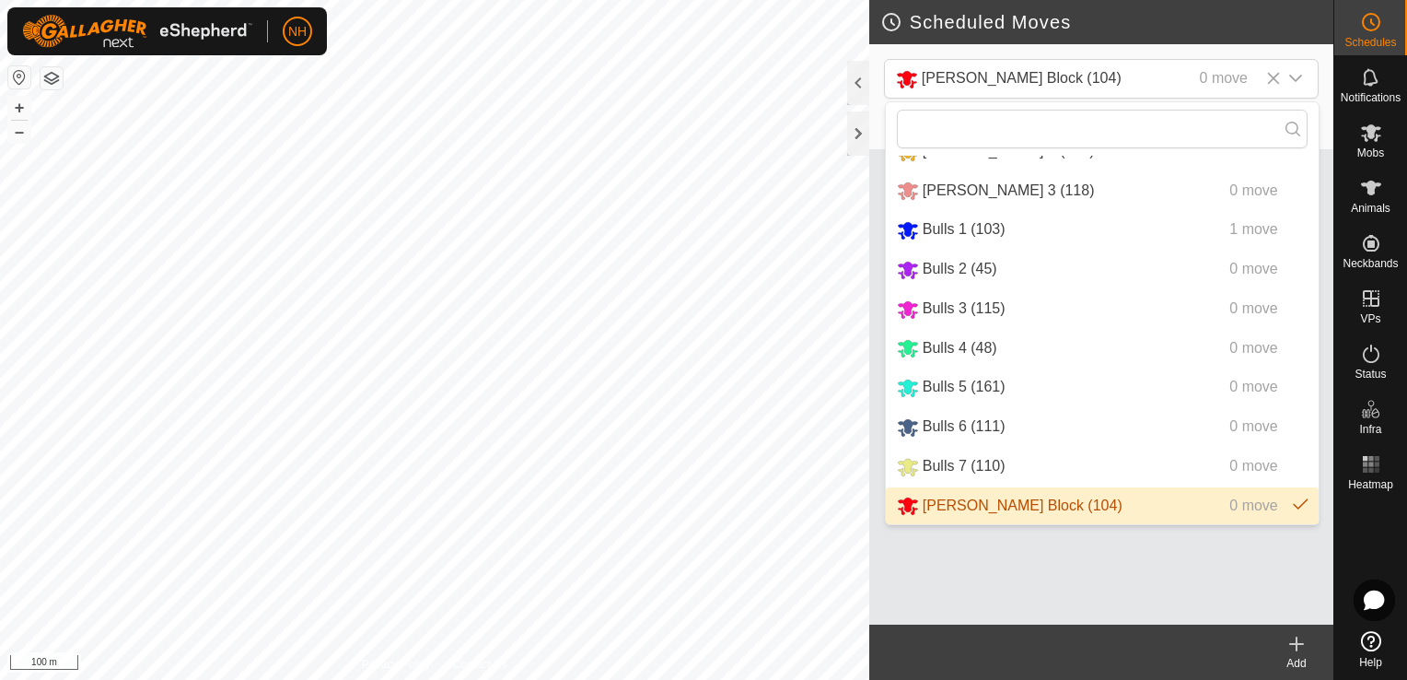
click at [1216, 577] on div "No scheduled moves for the selected mob." at bounding box center [1101, 368] width 464 height 511
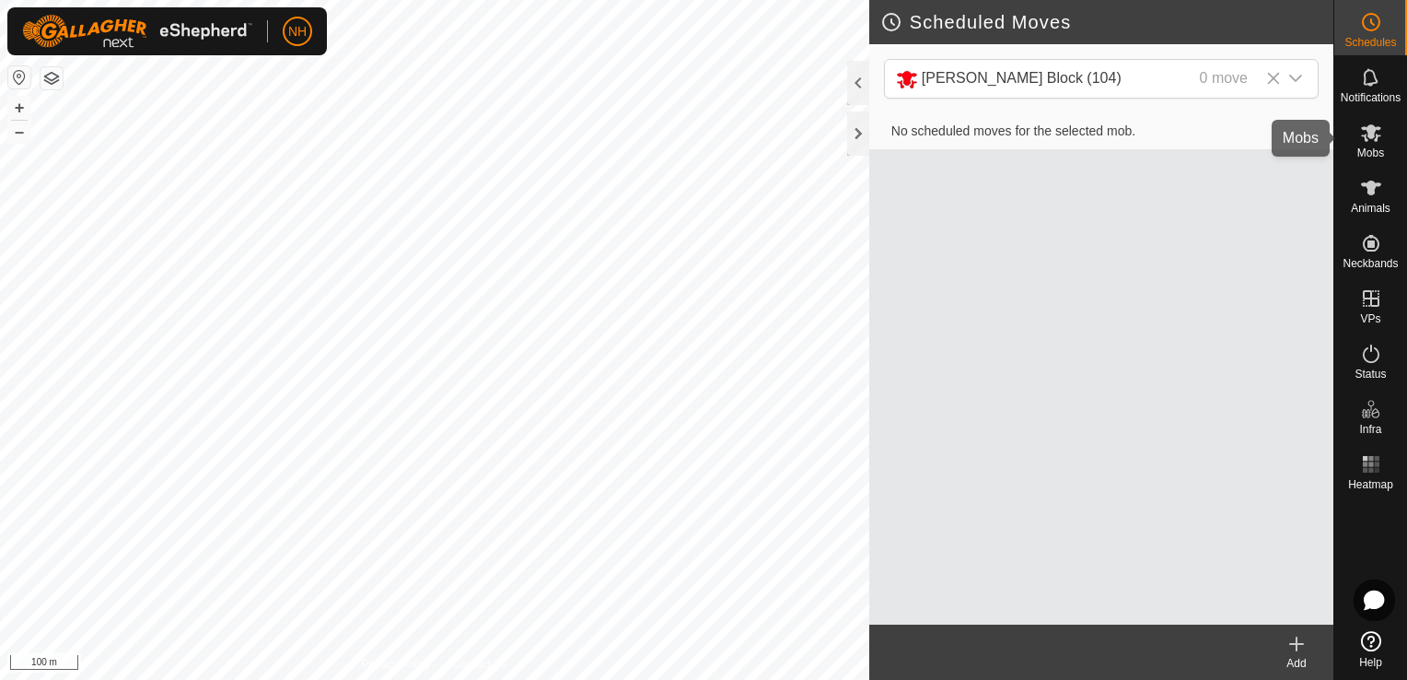
click at [1368, 144] on es-mob-svg-icon at bounding box center [1371, 132] width 33 height 29
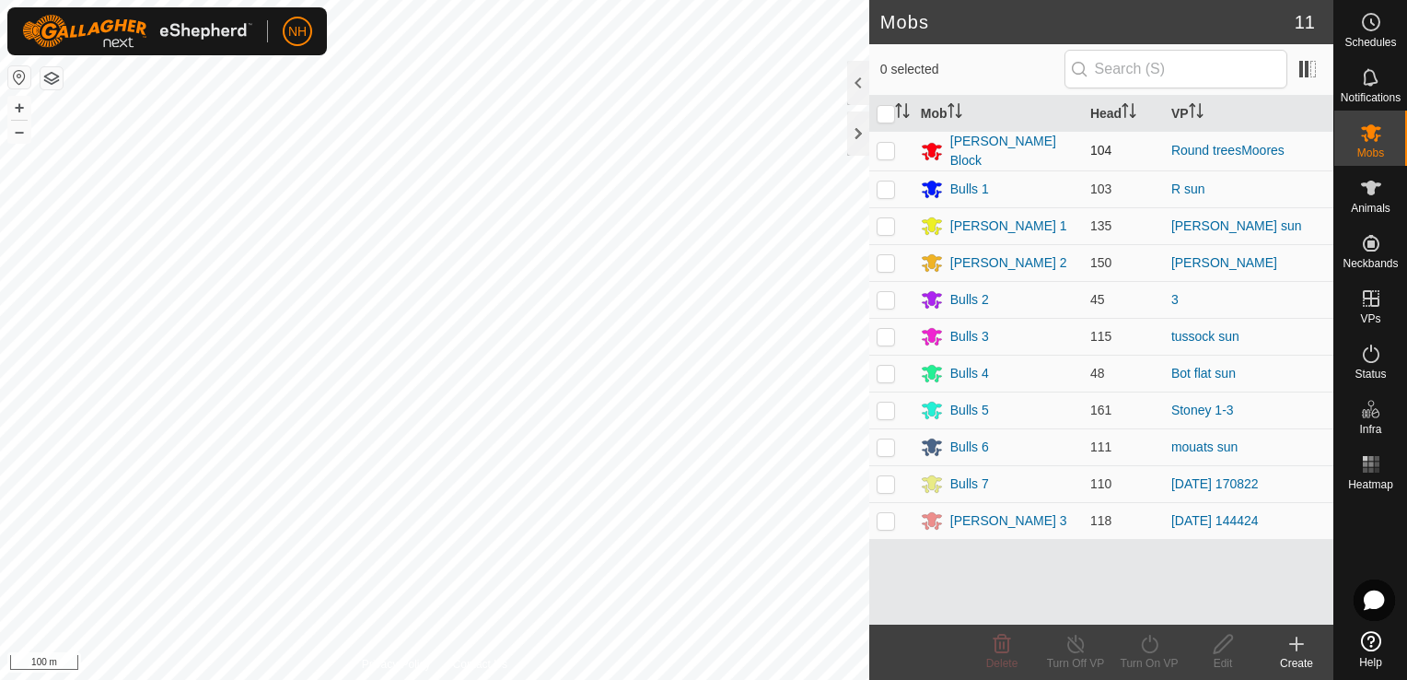
click at [882, 148] on p-checkbox at bounding box center [886, 150] width 18 height 15
checkbox input "true"
click at [1153, 646] on icon at bounding box center [1149, 644] width 23 height 22
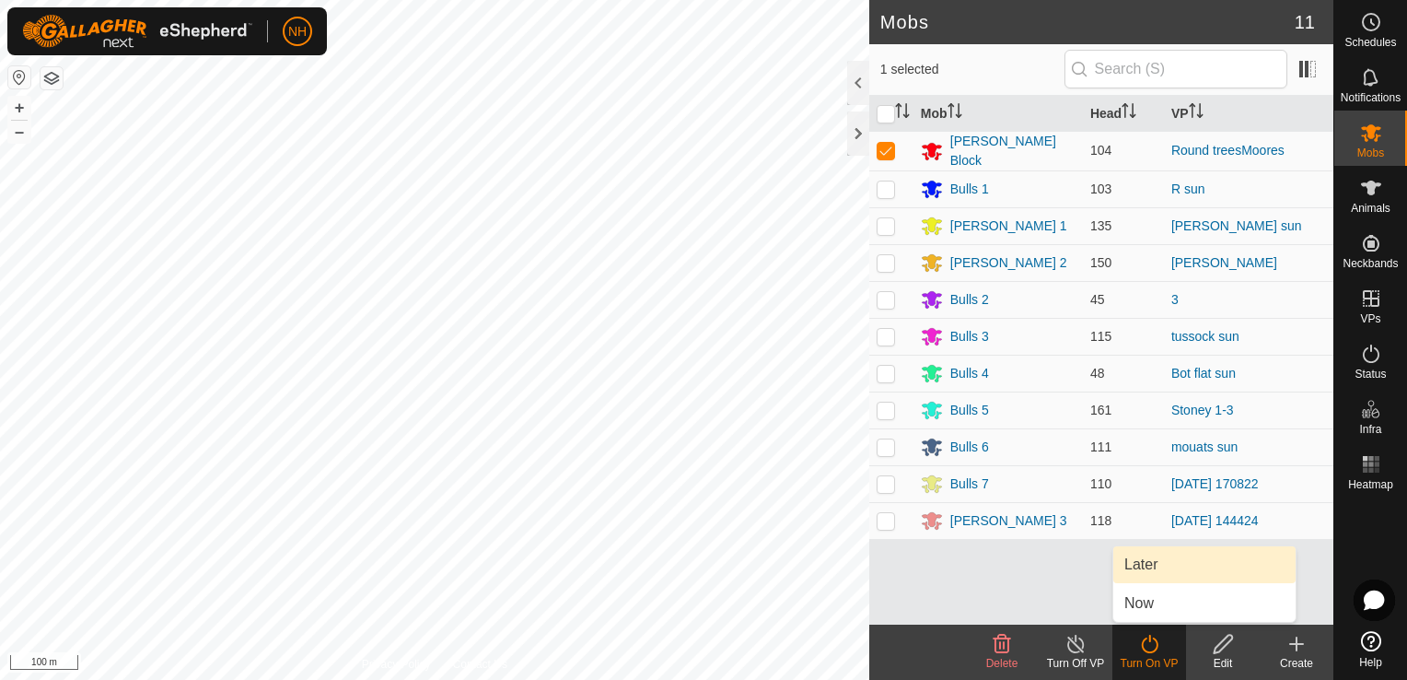
click at [1153, 561] on link "Later" at bounding box center [1204, 564] width 182 height 37
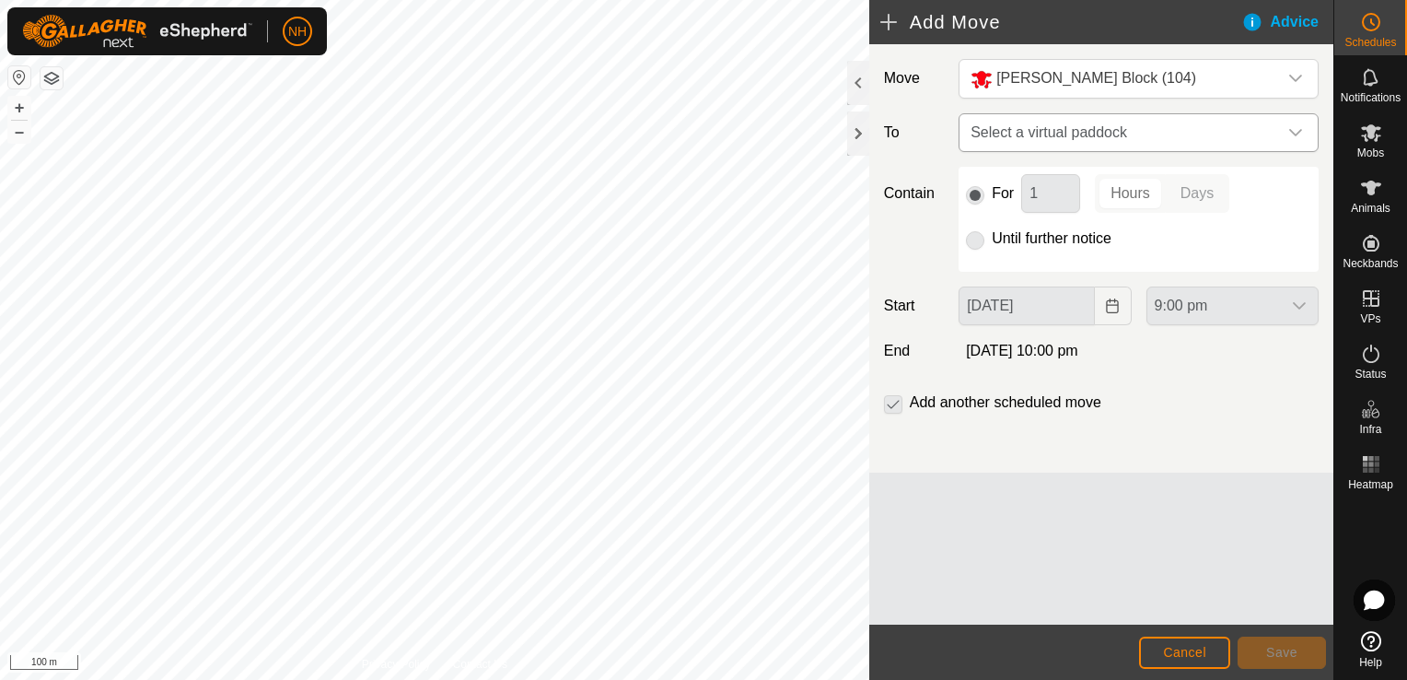
click at [1050, 133] on span "Select a virtual paddock" at bounding box center [1120, 132] width 314 height 37
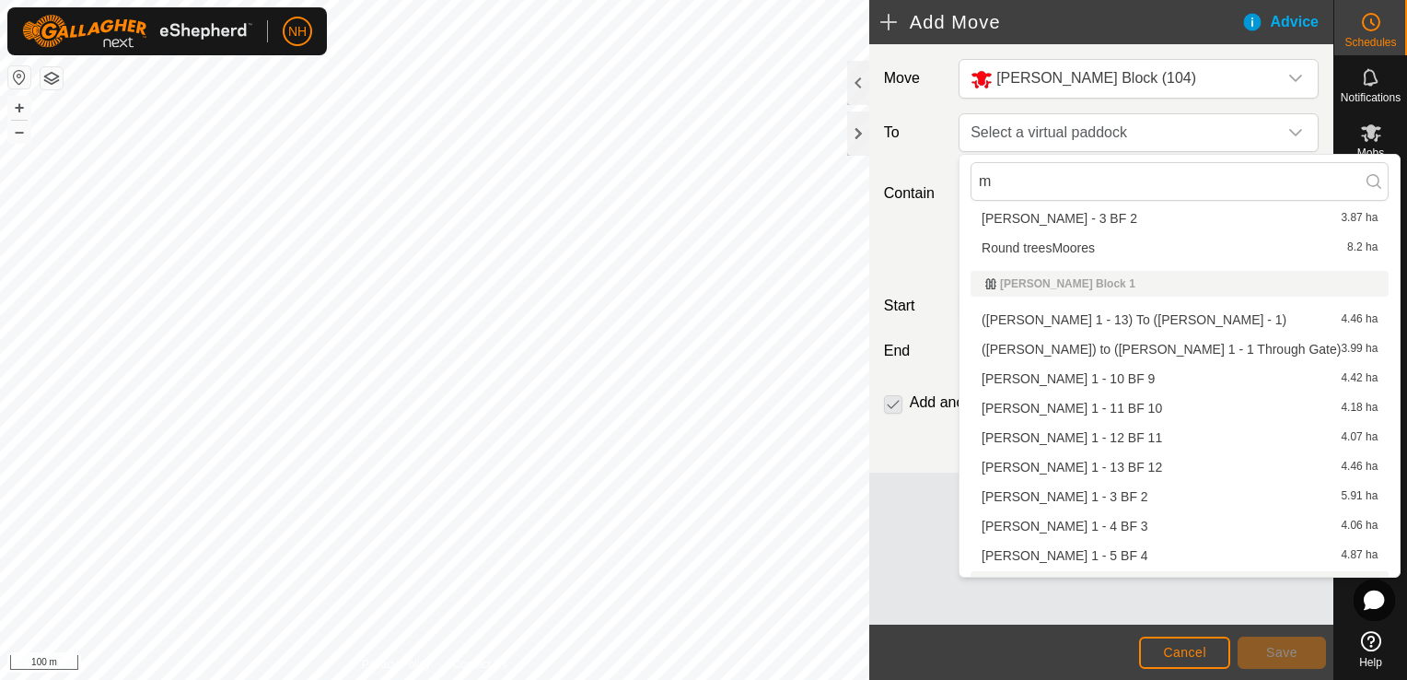
scroll to position [1136, 0]
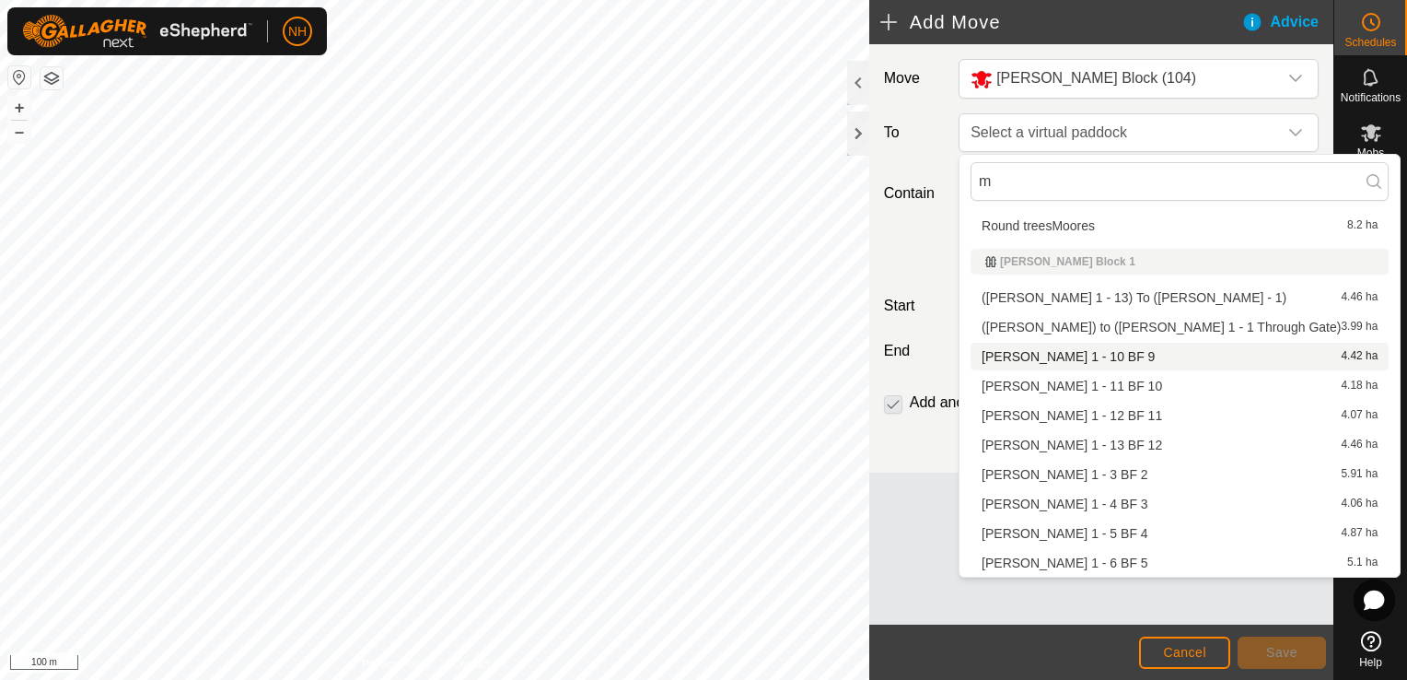
type input "m"
click at [1182, 652] on span "Cancel" at bounding box center [1184, 652] width 43 height 15
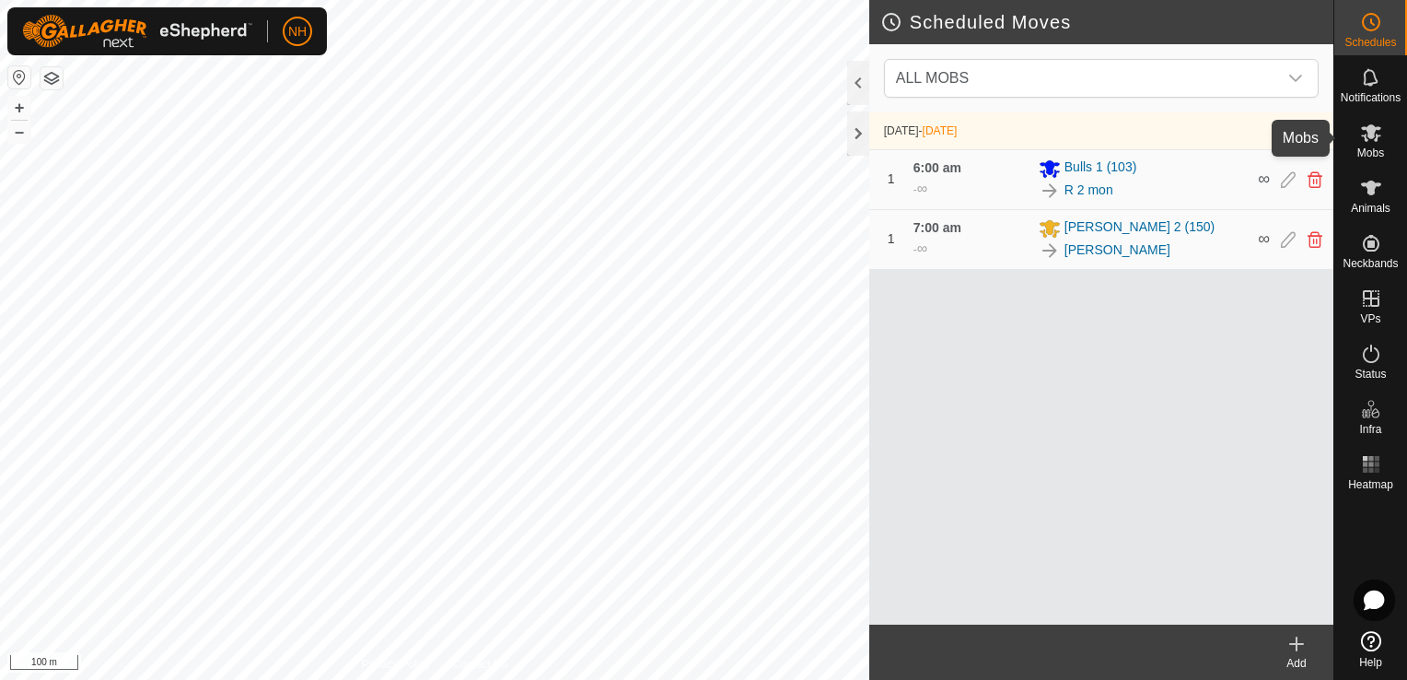
click at [1367, 130] on icon at bounding box center [1371, 132] width 20 height 17
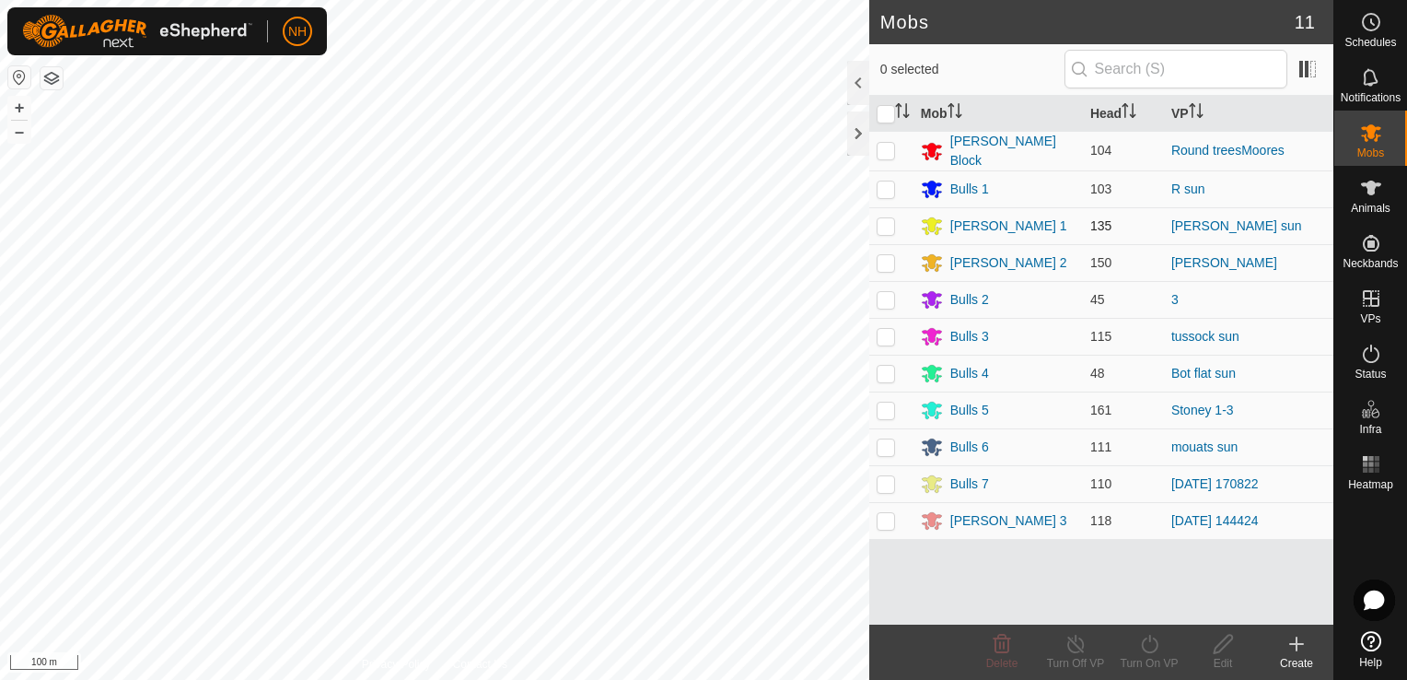
click at [883, 226] on p-checkbox at bounding box center [886, 225] width 18 height 15
checkbox input "true"
click at [1153, 649] on icon at bounding box center [1149, 644] width 23 height 22
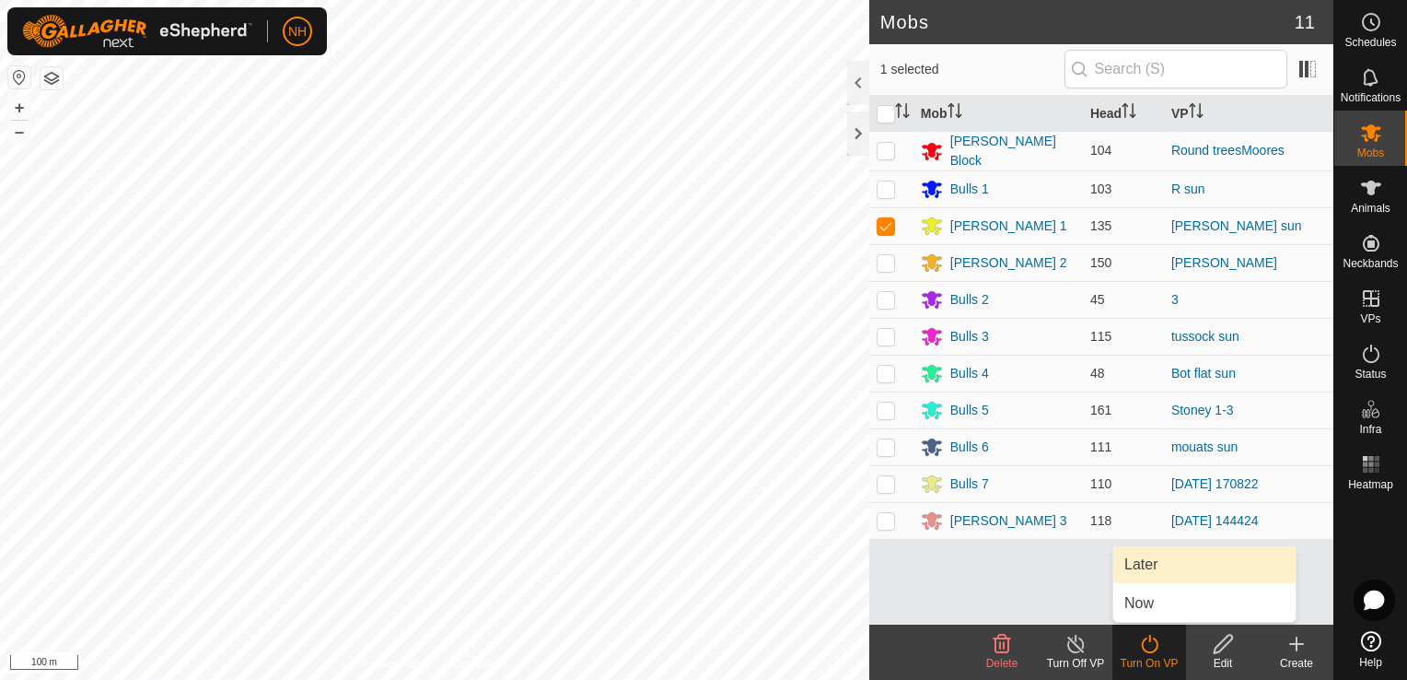
click at [1137, 558] on link "Later" at bounding box center [1204, 564] width 182 height 37
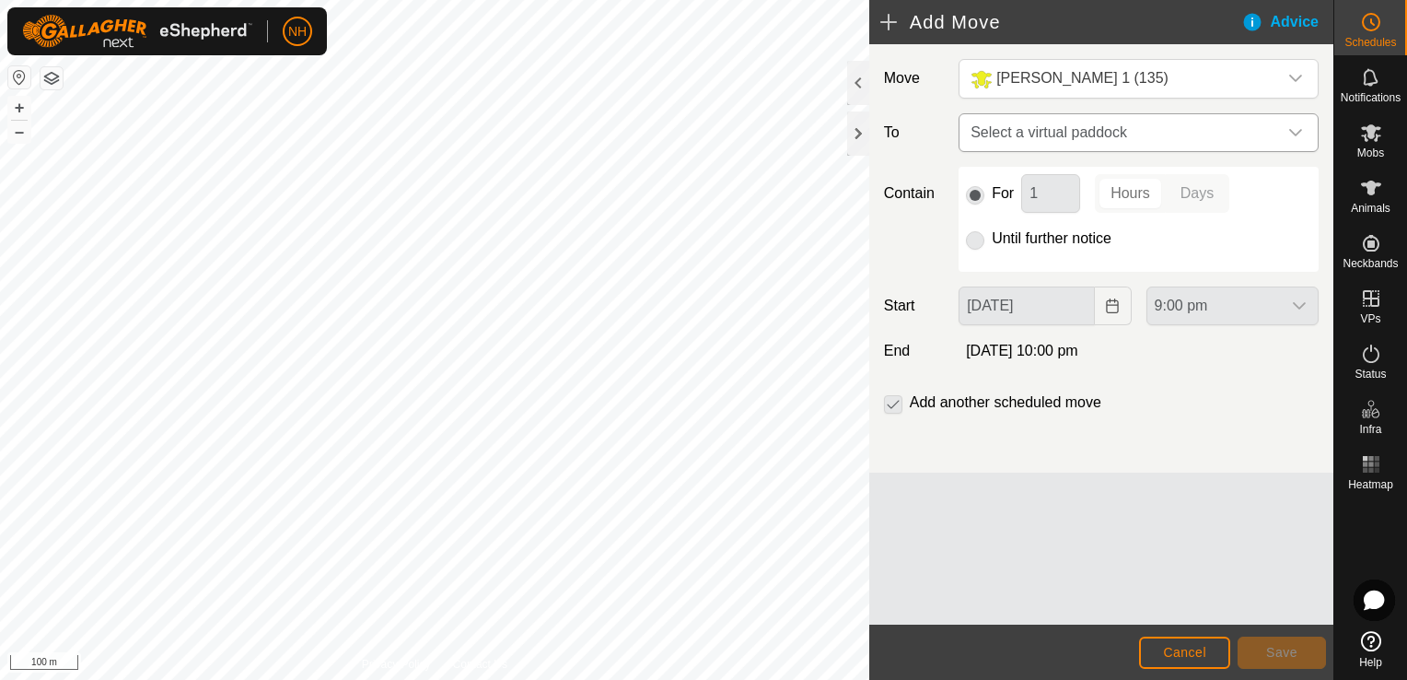
click at [1035, 123] on span "Select a virtual paddock" at bounding box center [1120, 132] width 314 height 37
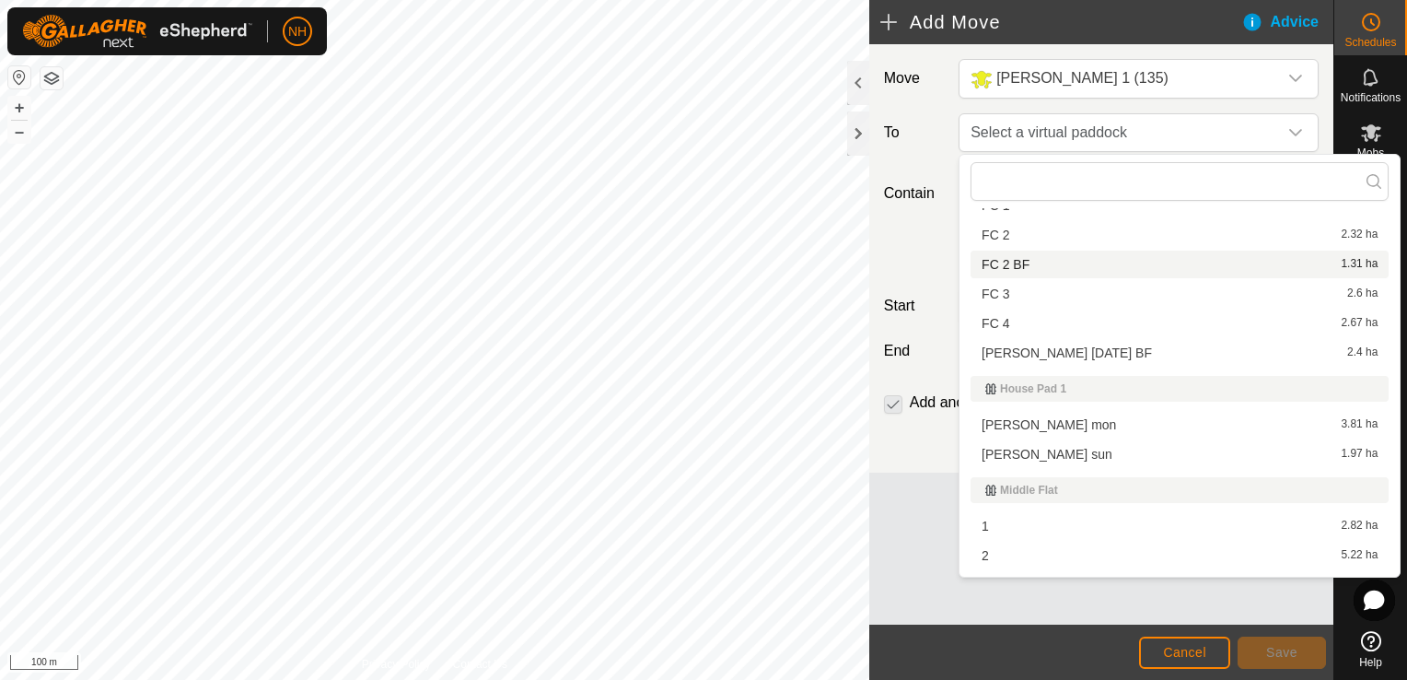
scroll to position [2578, 0]
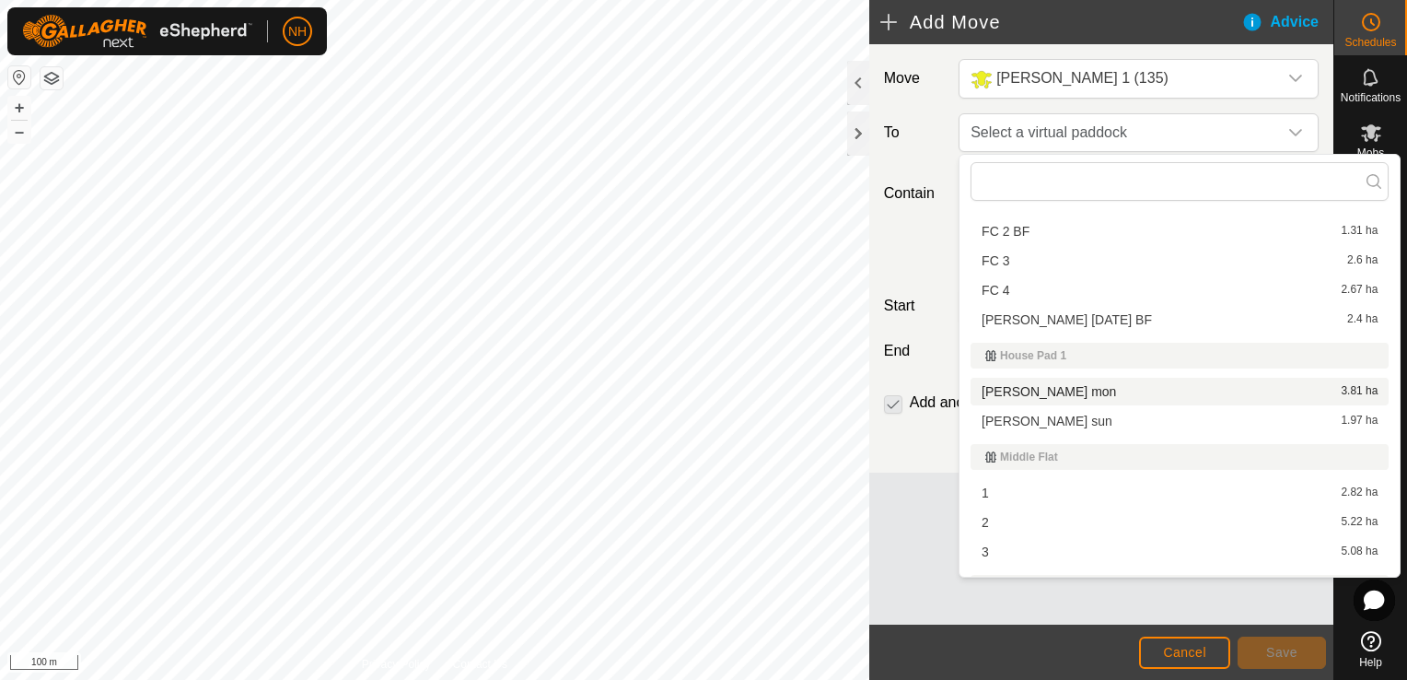
click at [1045, 392] on li "[PERSON_NAME] mon 3.81 ha" at bounding box center [1180, 392] width 418 height 28
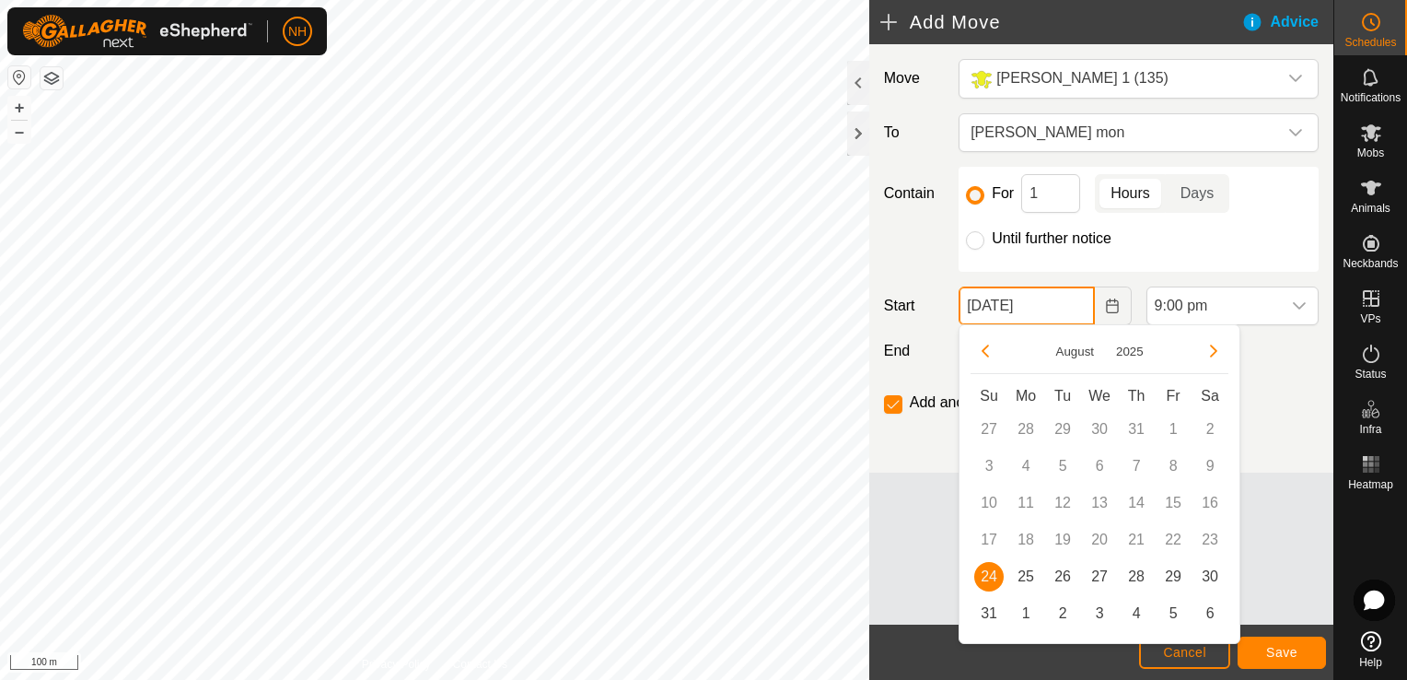
click at [1064, 303] on input "[DATE]" at bounding box center [1026, 305] width 135 height 39
click at [1024, 575] on span "25" at bounding box center [1025, 576] width 29 height 29
type input "[DATE]"
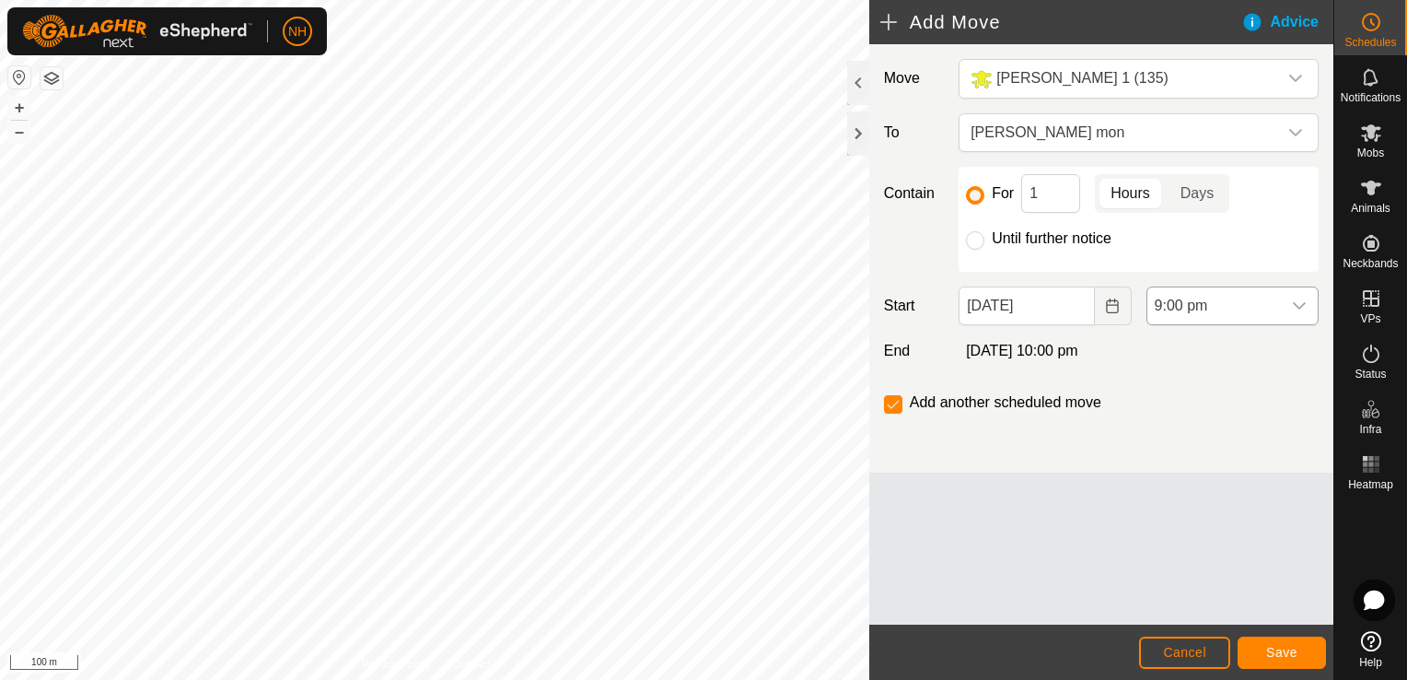
click at [1194, 304] on span "9:00 pm" at bounding box center [1214, 305] width 134 height 37
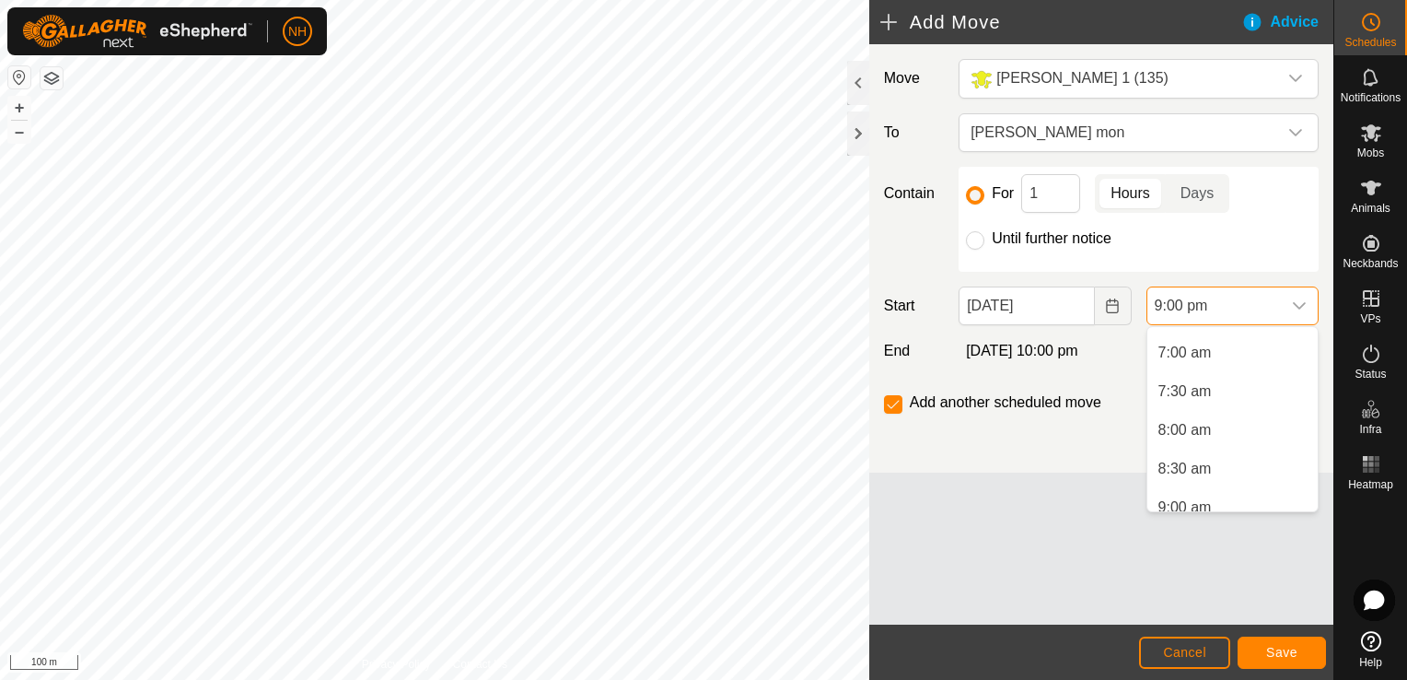
scroll to position [549, 0]
click at [1169, 348] on li "7:00 am" at bounding box center [1232, 345] width 170 height 37
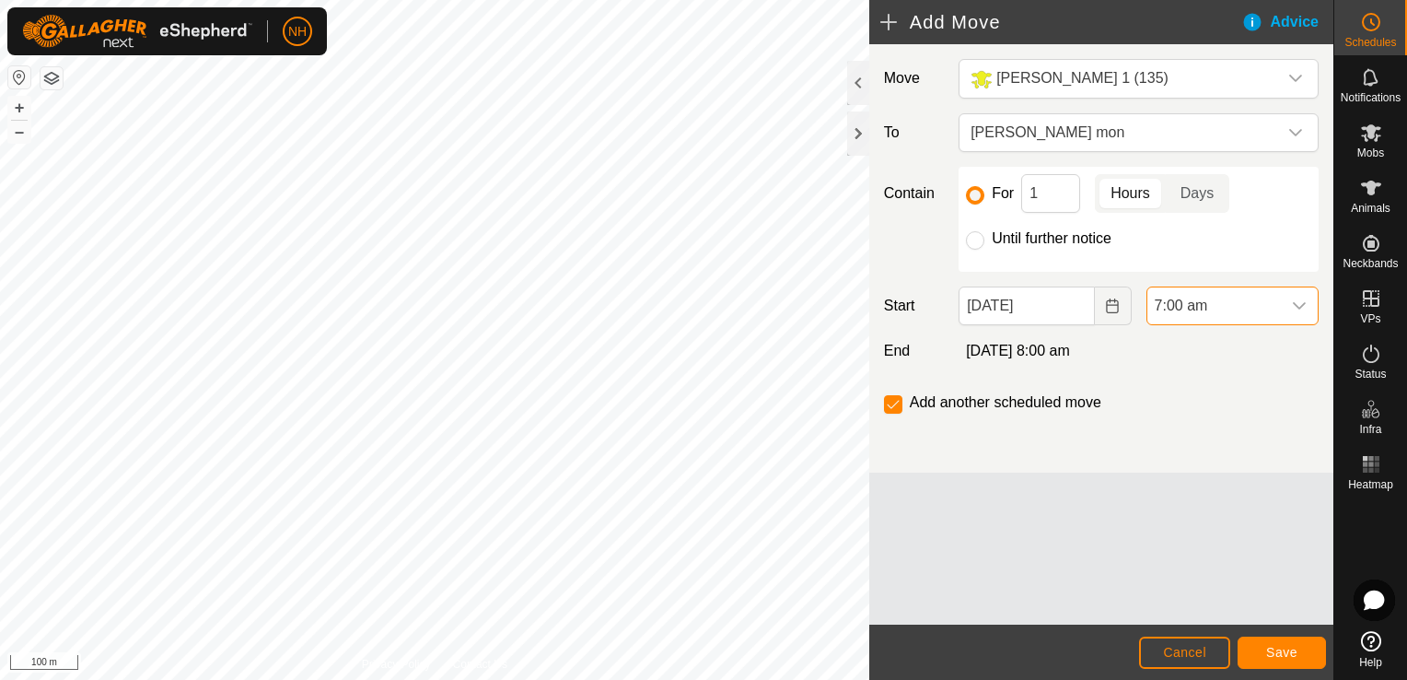
scroll to position [1477, 0]
click at [1042, 187] on input "1" at bounding box center [1050, 193] width 59 height 39
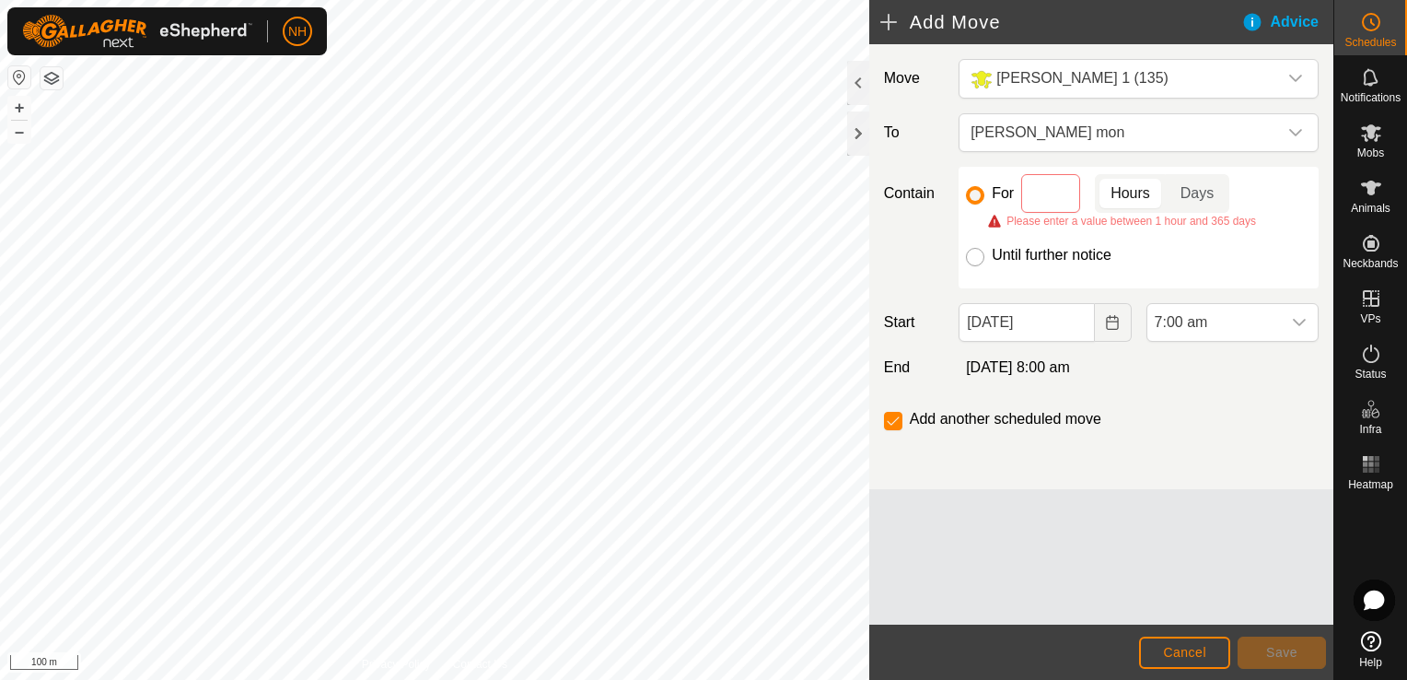
click at [980, 255] on input "Until further notice" at bounding box center [975, 257] width 18 height 18
radio input "true"
checkbox input "false"
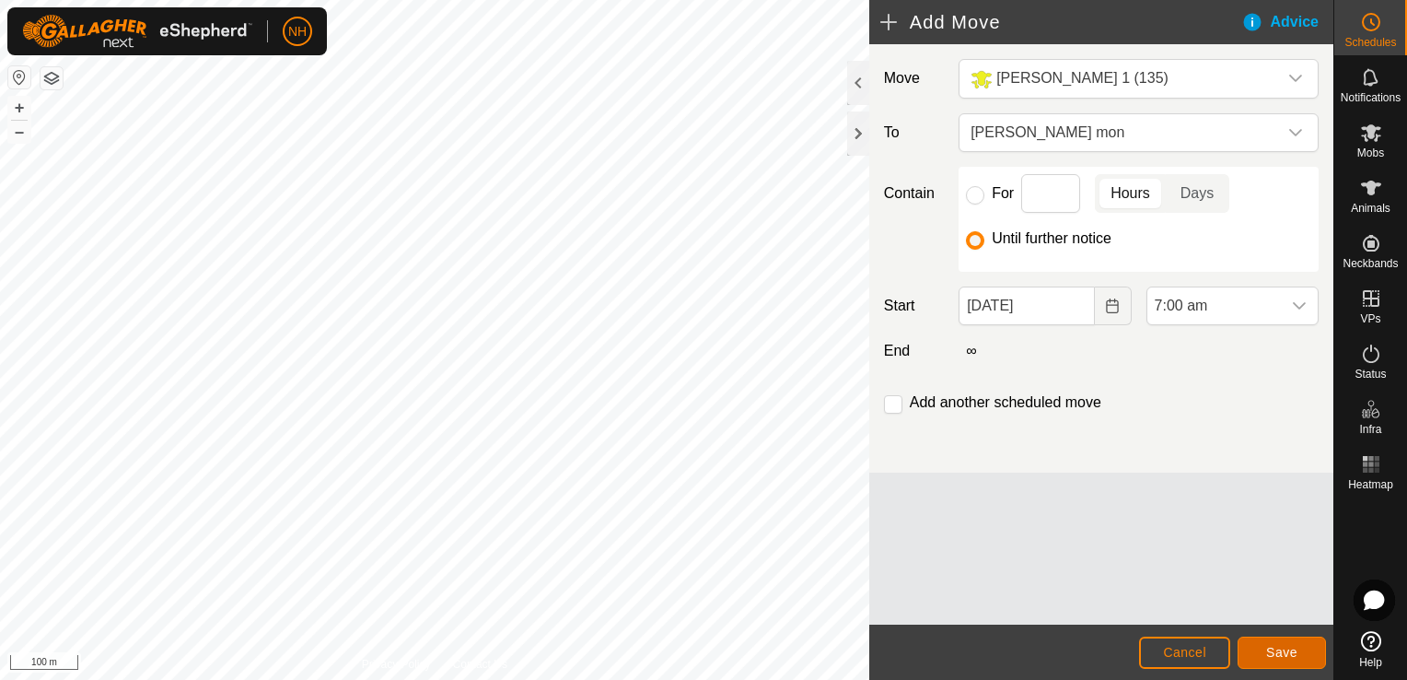
click at [1271, 643] on button "Save" at bounding box center [1282, 652] width 88 height 32
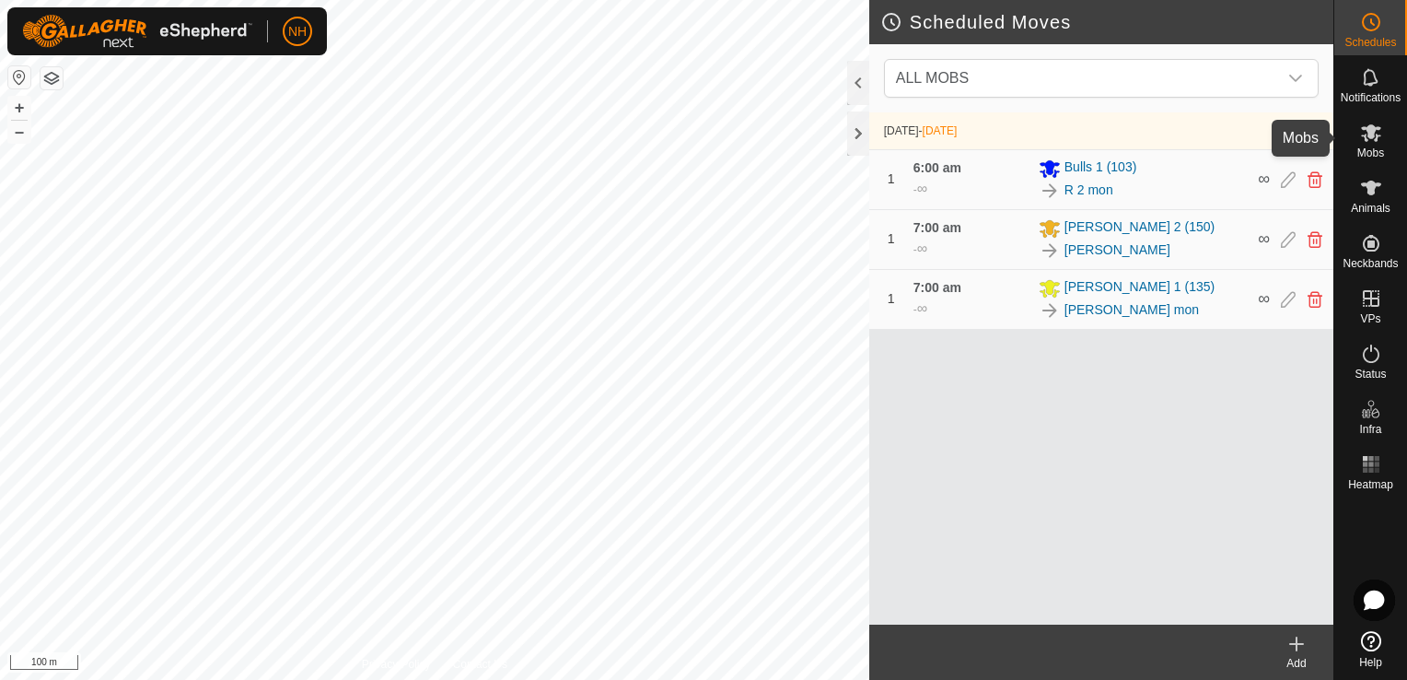
click at [1374, 140] on icon at bounding box center [1371, 132] width 20 height 17
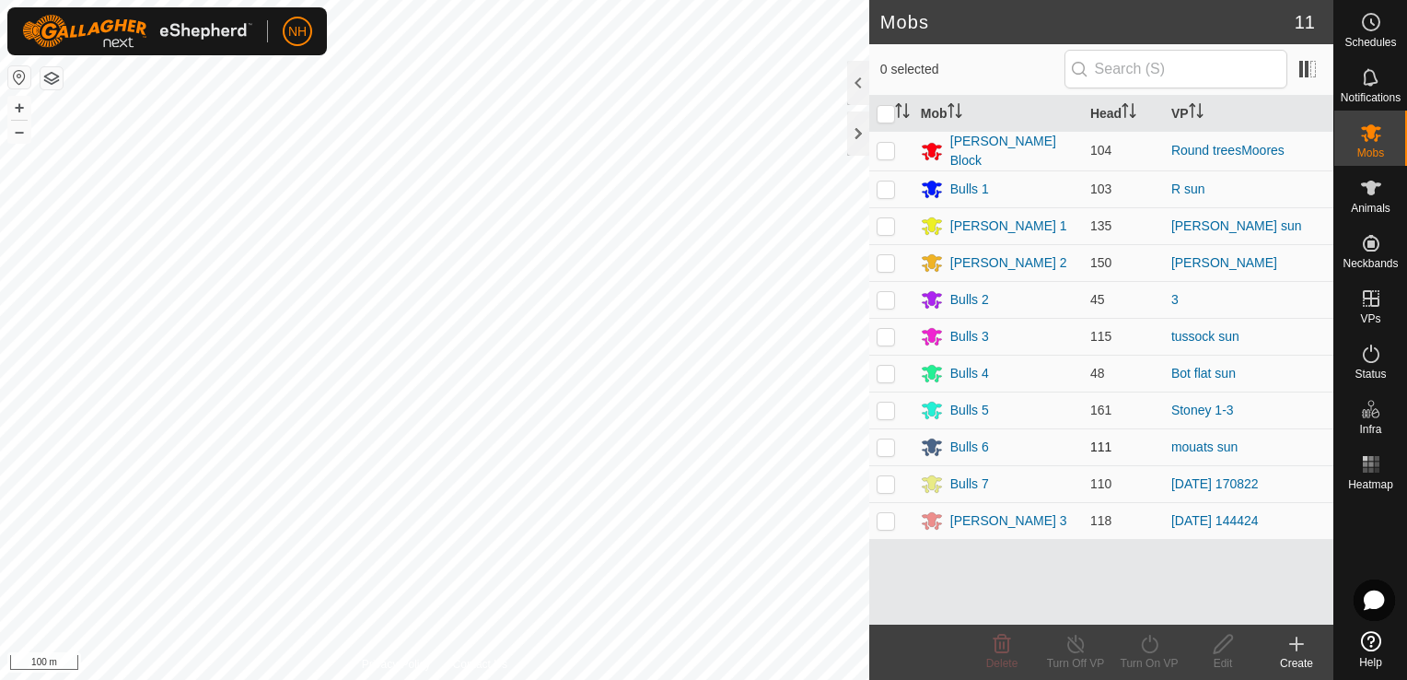
click at [884, 440] on p-checkbox at bounding box center [886, 446] width 18 height 15
checkbox input "true"
